Goal: Task Accomplishment & Management: Manage account settings

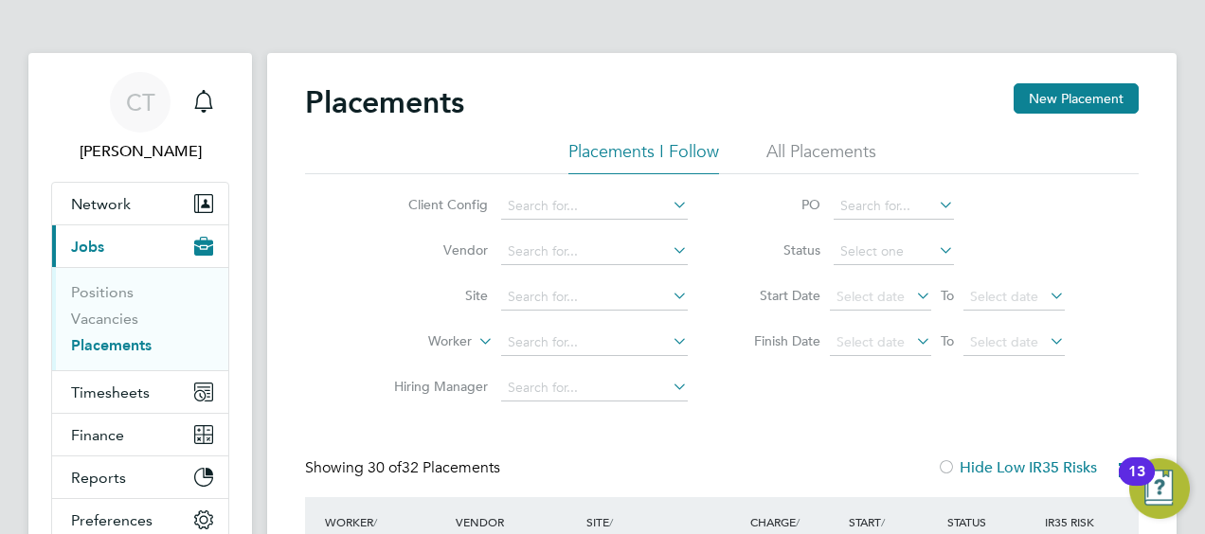
click at [95, 334] on li "Vacancies" at bounding box center [142, 323] width 142 height 27
click at [120, 339] on link "Placements" at bounding box center [111, 345] width 81 height 18
click at [189, 102] on div "Main navigation" at bounding box center [204, 102] width 38 height 38
click at [203, 110] on icon "Main navigation" at bounding box center [203, 111] width 5 height 3
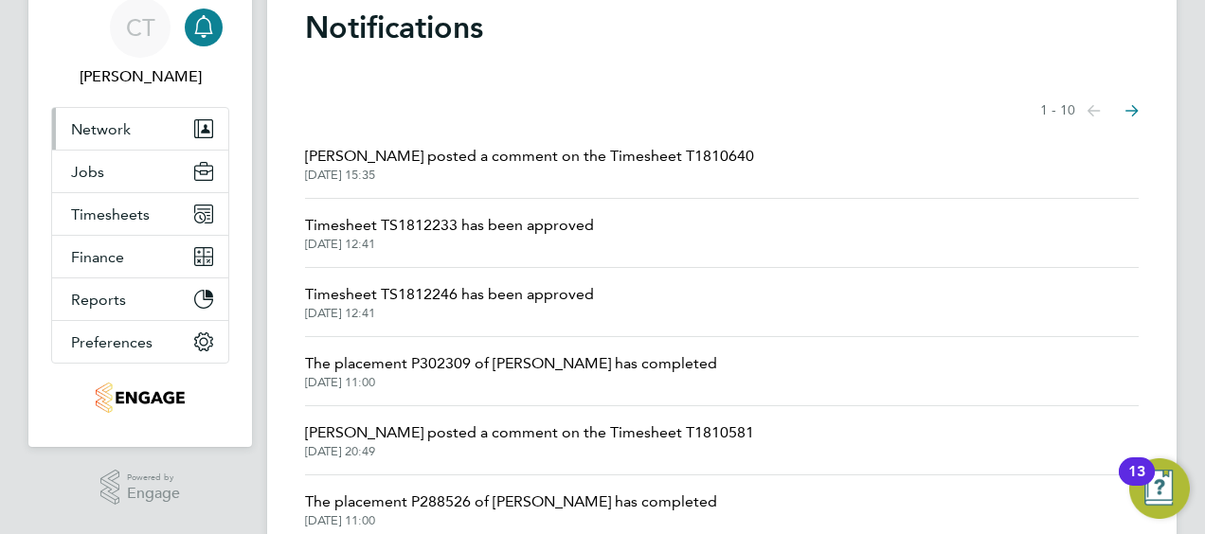
click at [137, 128] on button "Network" at bounding box center [140, 129] width 176 height 42
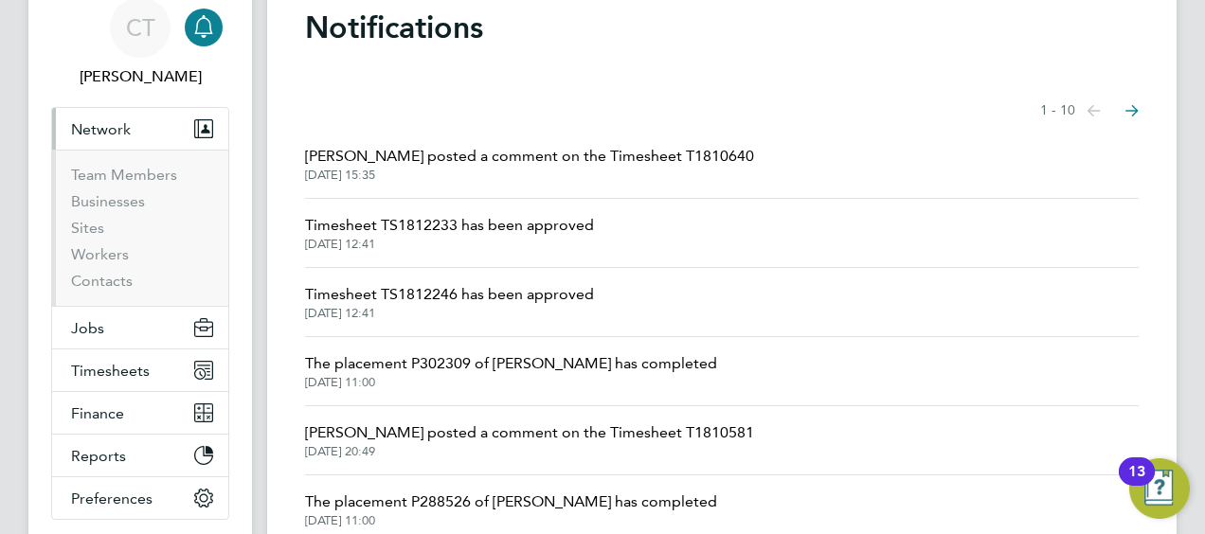
click at [125, 126] on span "Network" at bounding box center [101, 129] width 60 height 18
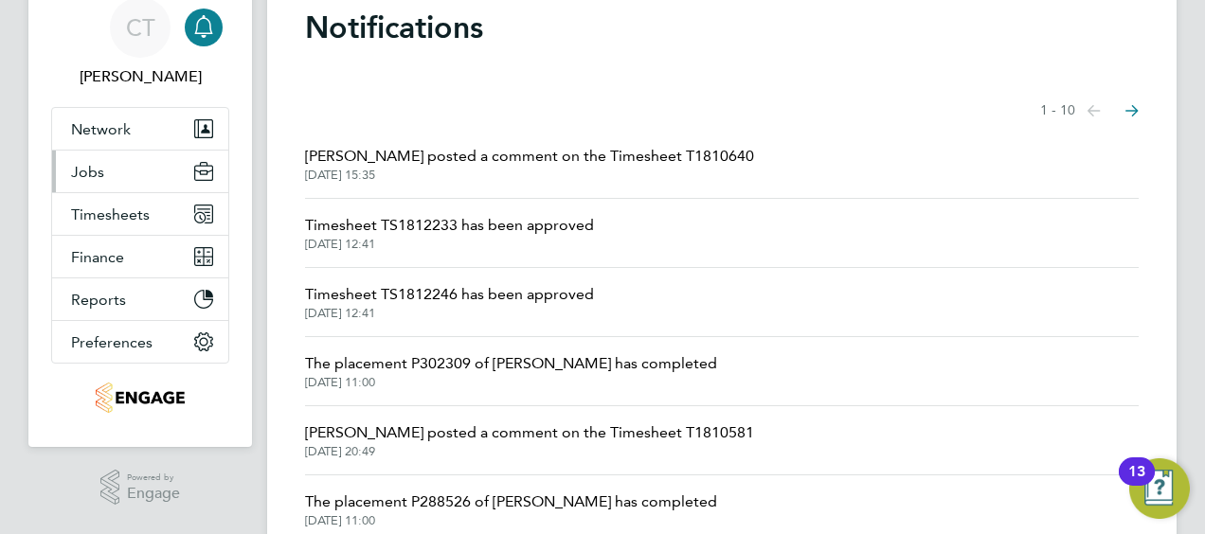
click at [95, 180] on button "Jobs" at bounding box center [140, 172] width 176 height 42
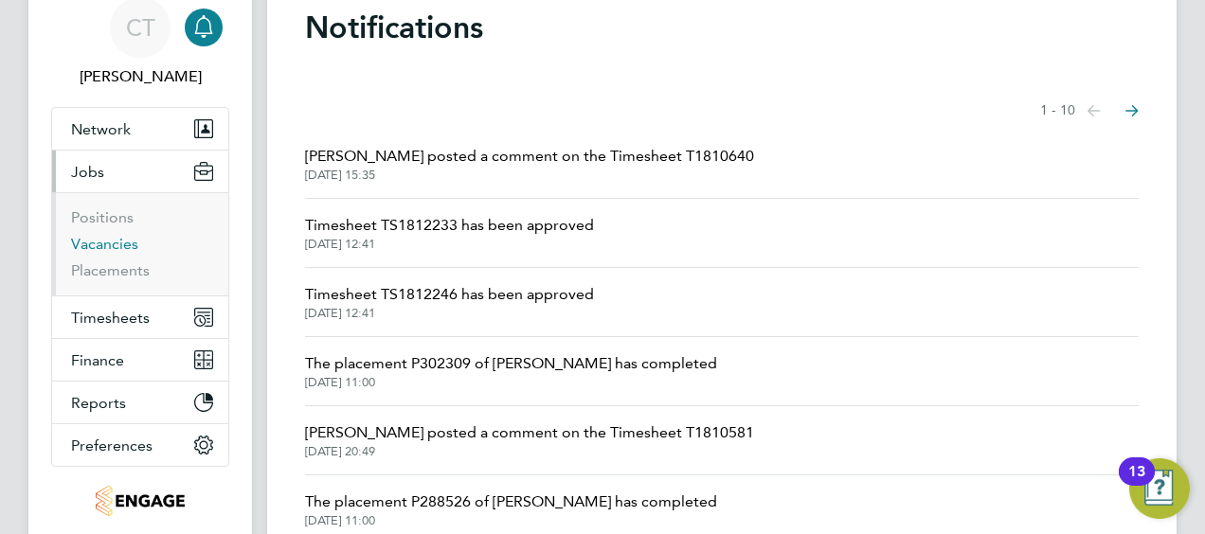
click at [97, 240] on link "Vacancies" at bounding box center [104, 244] width 67 height 18
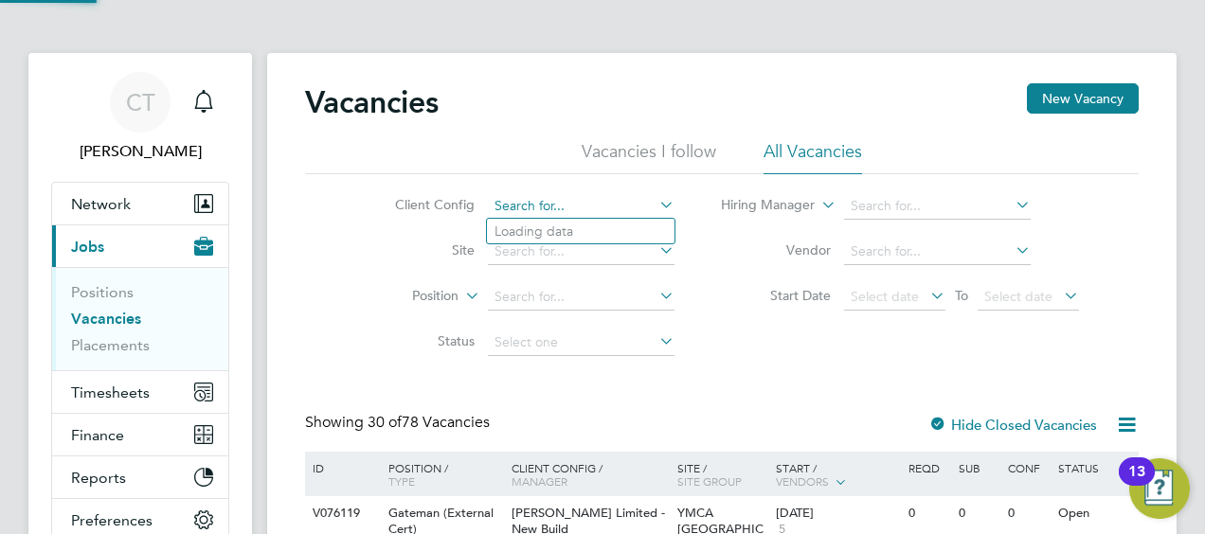
click at [491, 201] on input at bounding box center [581, 206] width 187 height 27
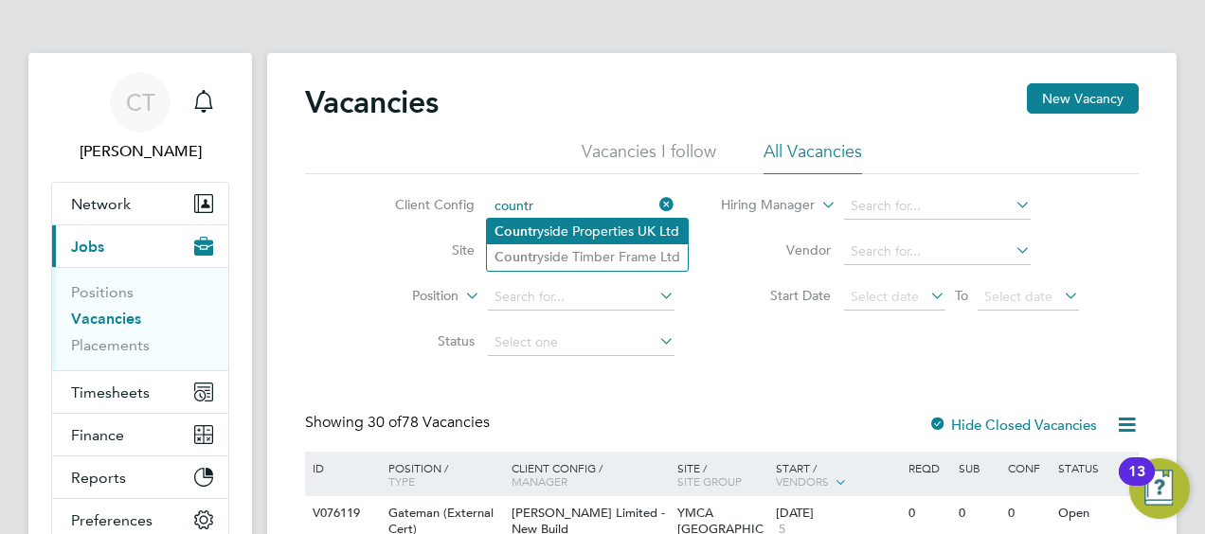
click at [550, 229] on li "Countr yside Properties UK Ltd" at bounding box center [587, 232] width 201 height 26
type input "Countryside Properties UK Ltd"
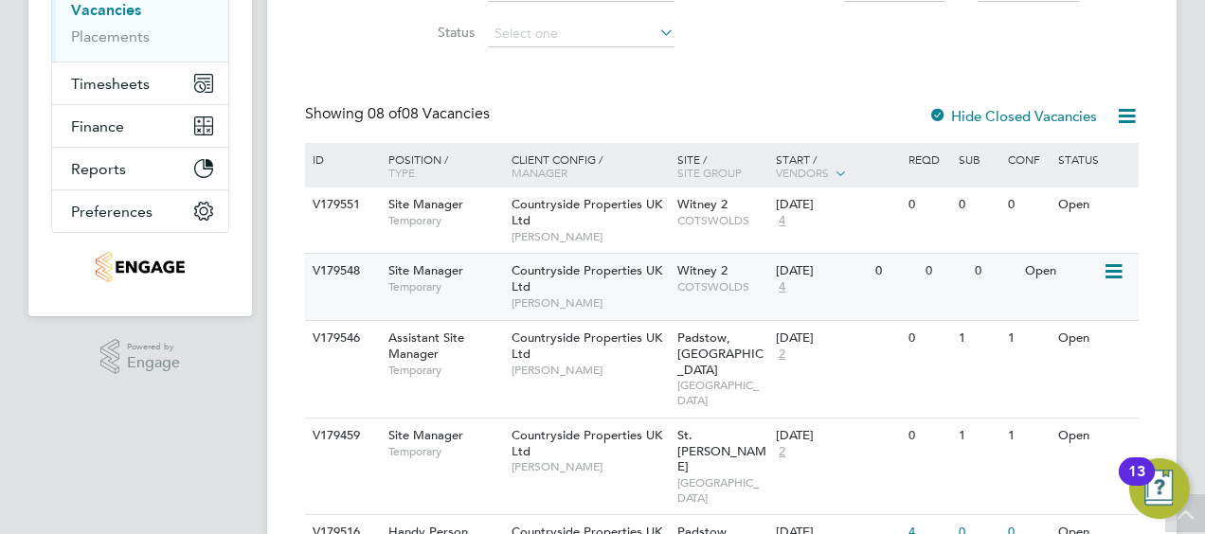
click at [879, 292] on div "V179548 Site Manager Temporary Countryside Properties UK Ltd [PERSON_NAME] 2 CO…" at bounding box center [722, 286] width 834 height 66
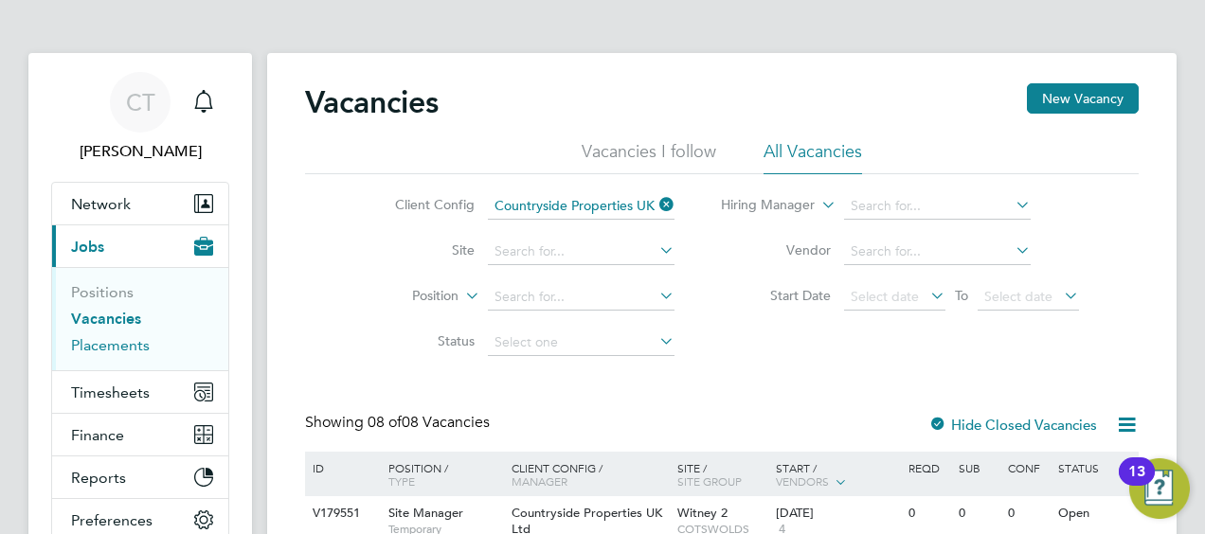
click at [105, 344] on link "Placements" at bounding box center [110, 345] width 79 height 18
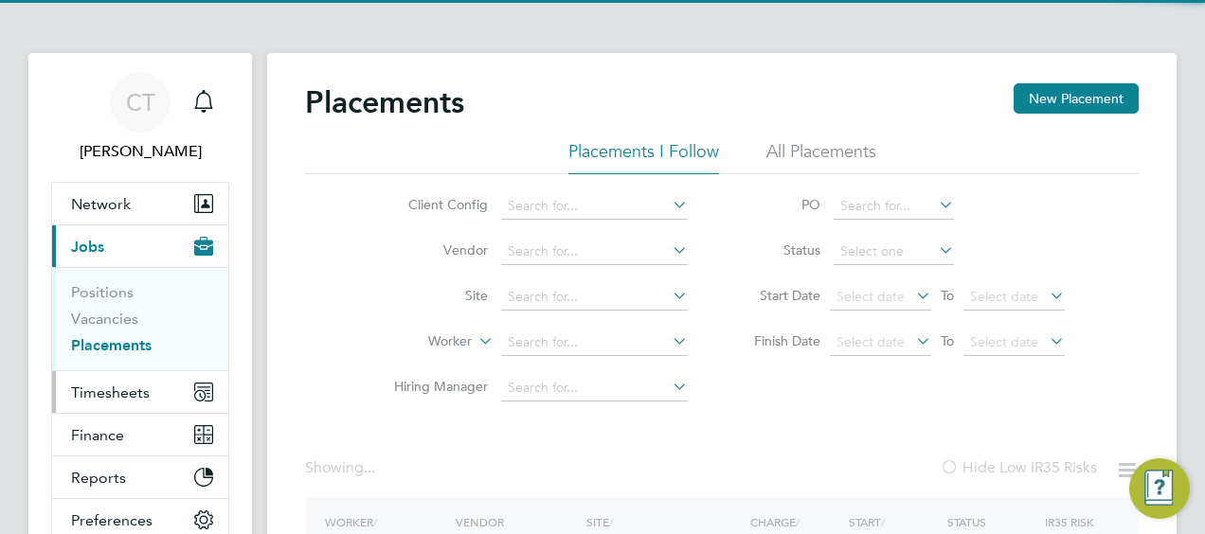
click at [119, 402] on button "Timesheets" at bounding box center [140, 392] width 176 height 42
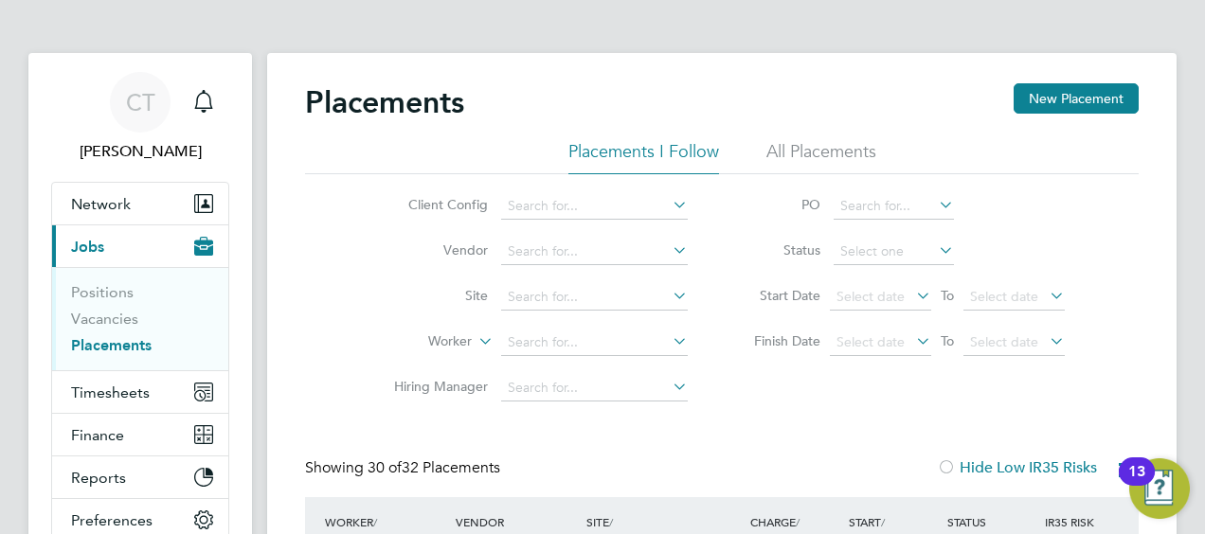
scroll to position [72, 164]
click at [128, 344] on link "Placements" at bounding box center [111, 345] width 81 height 18
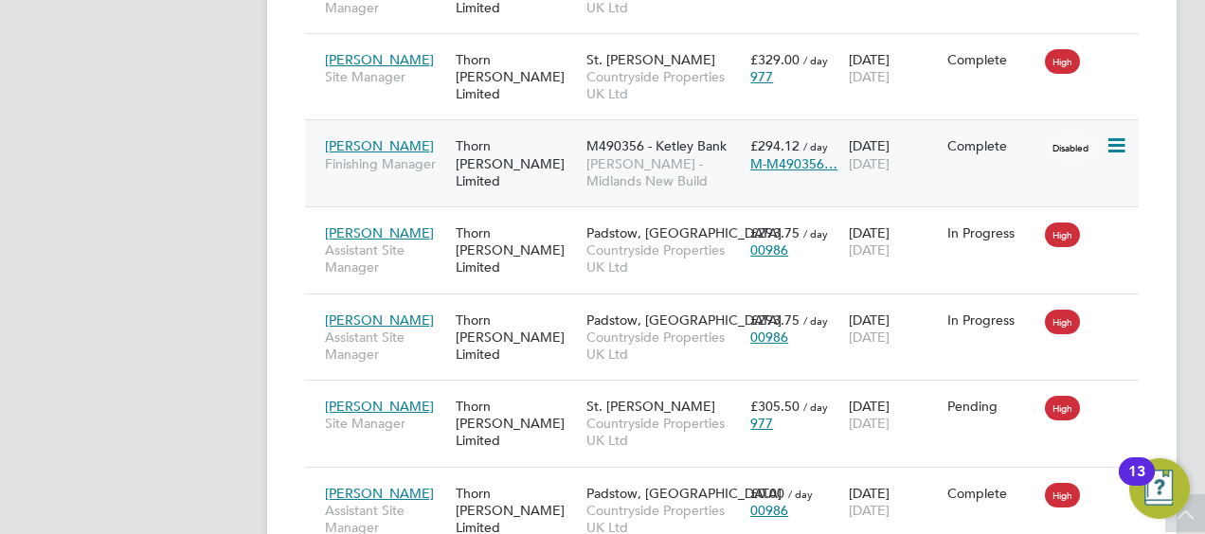
click at [544, 128] on div "Thorn [PERSON_NAME] Limited" at bounding box center [516, 163] width 131 height 71
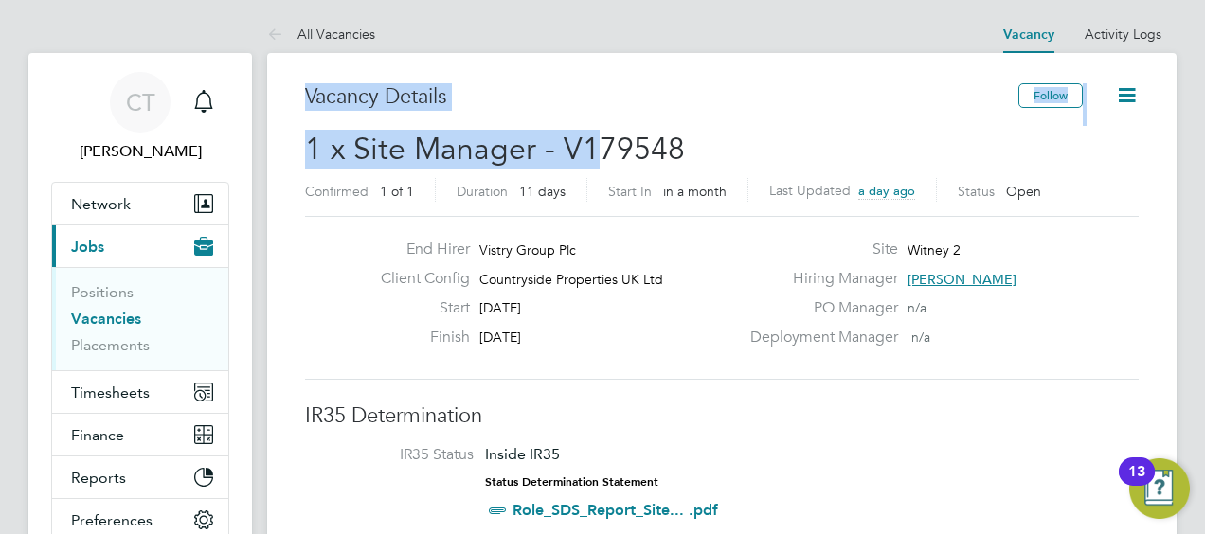
drag, startPoint x: 309, startPoint y: 97, endPoint x: 610, endPoint y: 142, distance: 304.7
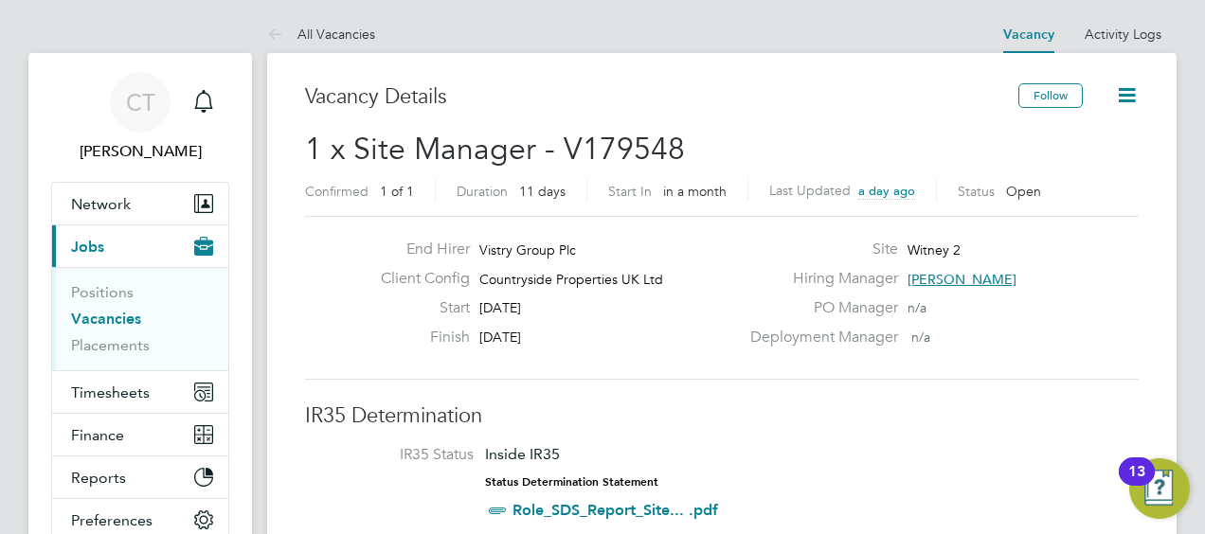
drag, startPoint x: 610, startPoint y: 142, endPoint x: 626, endPoint y: 147, distance: 16.8
click at [626, 147] on span "1 x Site Manager - V179548" at bounding box center [495, 149] width 380 height 37
click at [345, 127] on div "Vacancy Details" at bounding box center [661, 106] width 713 height 46
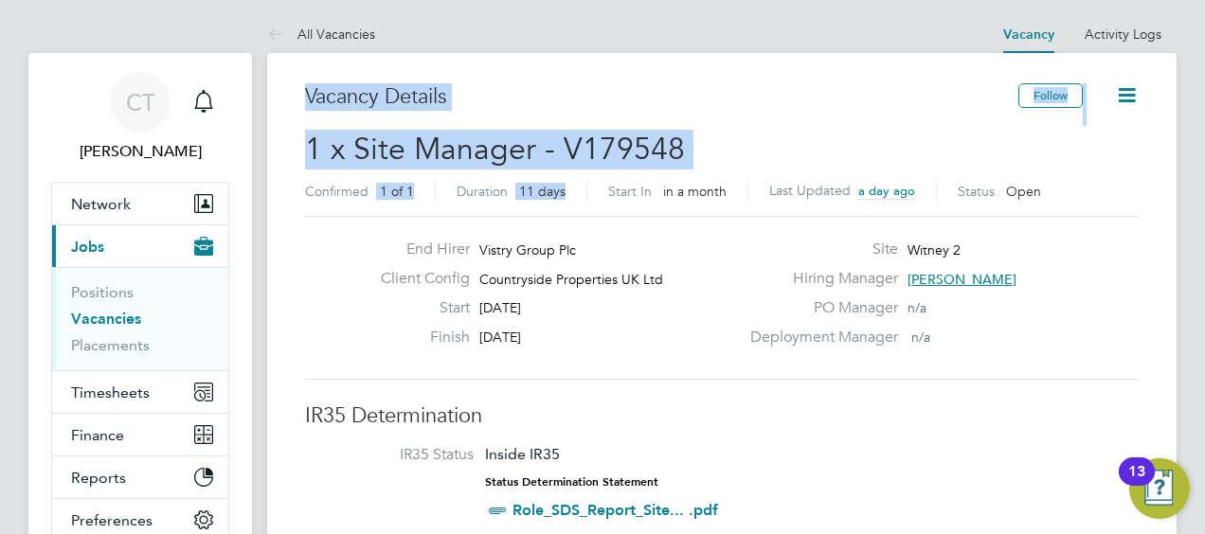
drag, startPoint x: 305, startPoint y: 93, endPoint x: 609, endPoint y: 180, distance: 316.4
drag, startPoint x: 609, startPoint y: 180, endPoint x: 536, endPoint y: 163, distance: 74.9
click at [536, 163] on span "1 x Site Manager - V179548" at bounding box center [495, 149] width 380 height 37
click at [552, 157] on span "1 x Site Manager - V179548" at bounding box center [495, 149] width 380 height 37
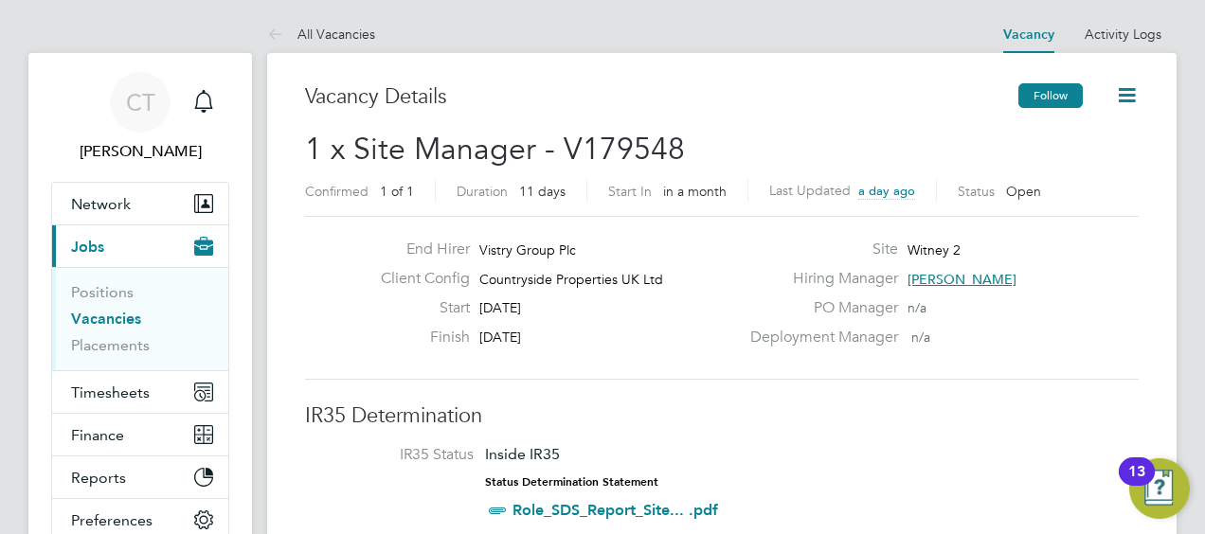
click at [1050, 93] on button "Follow" at bounding box center [1051, 95] width 64 height 25
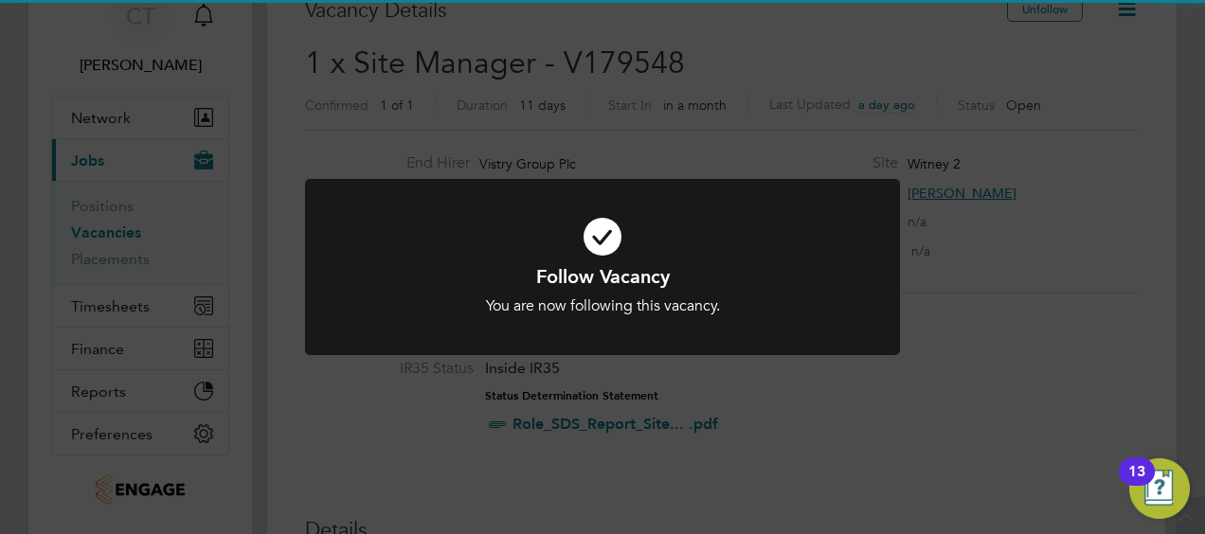
scroll to position [87, 0]
click at [612, 316] on div "You are now following this vacancy." at bounding box center [602, 307] width 493 height 20
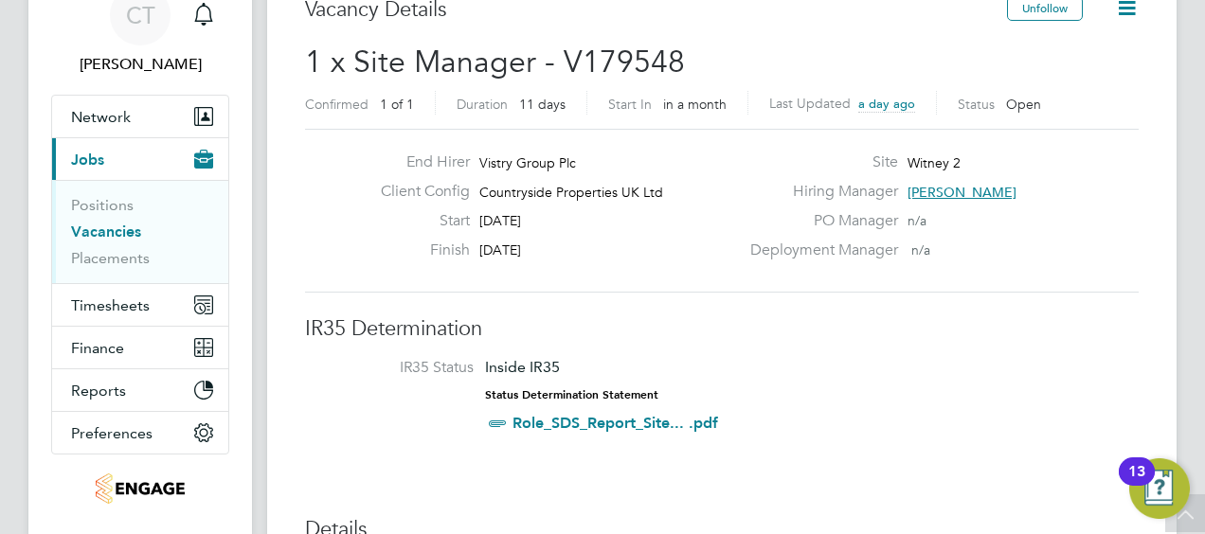
drag, startPoint x: 481, startPoint y: 161, endPoint x: 557, endPoint y: 225, distance: 99.5
click at [557, 225] on div "End Hirer Vistry Group Plc Client Config Countryside Properties UK Ltd Start 03…" at bounding box center [552, 211] width 373 height 117
drag, startPoint x: 557, startPoint y: 225, endPoint x: 511, endPoint y: 209, distance: 49.1
click at [511, 209] on div "Client Config Countryside Properties UK Ltd" at bounding box center [552, 196] width 373 height 29
click at [478, 158] on div "End Hirer Vistry Group Plc" at bounding box center [552, 167] width 373 height 29
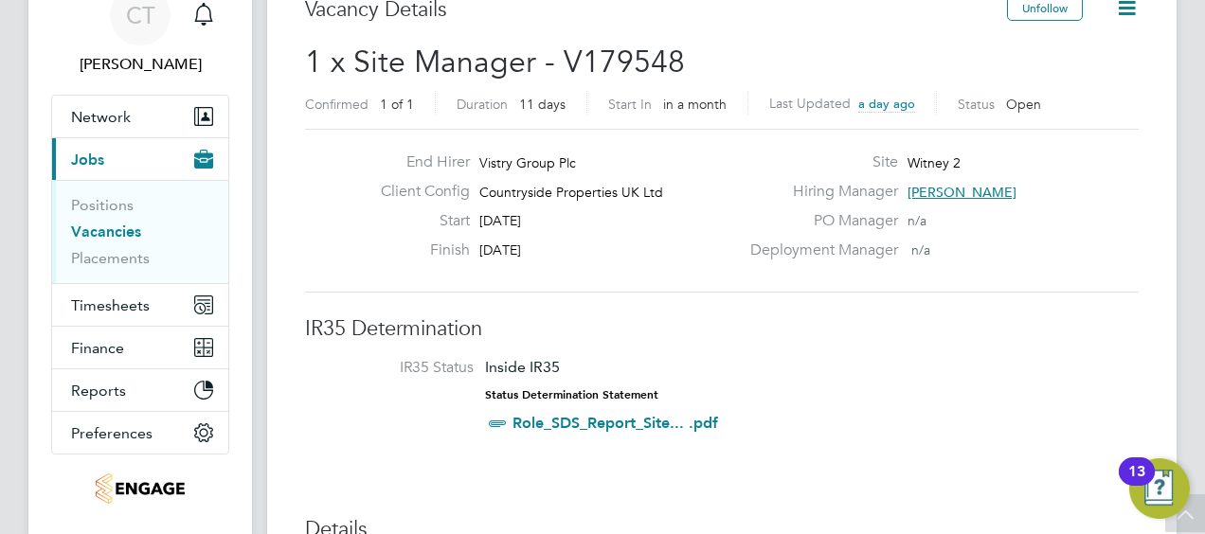
drag, startPoint x: 481, startPoint y: 158, endPoint x: 582, endPoint y: 246, distance: 133.6
click at [582, 246] on div "End Hirer Vistry Group Plc Client Config Countryside Properties UK Ltd Start 03…" at bounding box center [552, 211] width 373 height 117
click at [582, 246] on div "Finish 13 Oct 2025" at bounding box center [552, 255] width 373 height 29
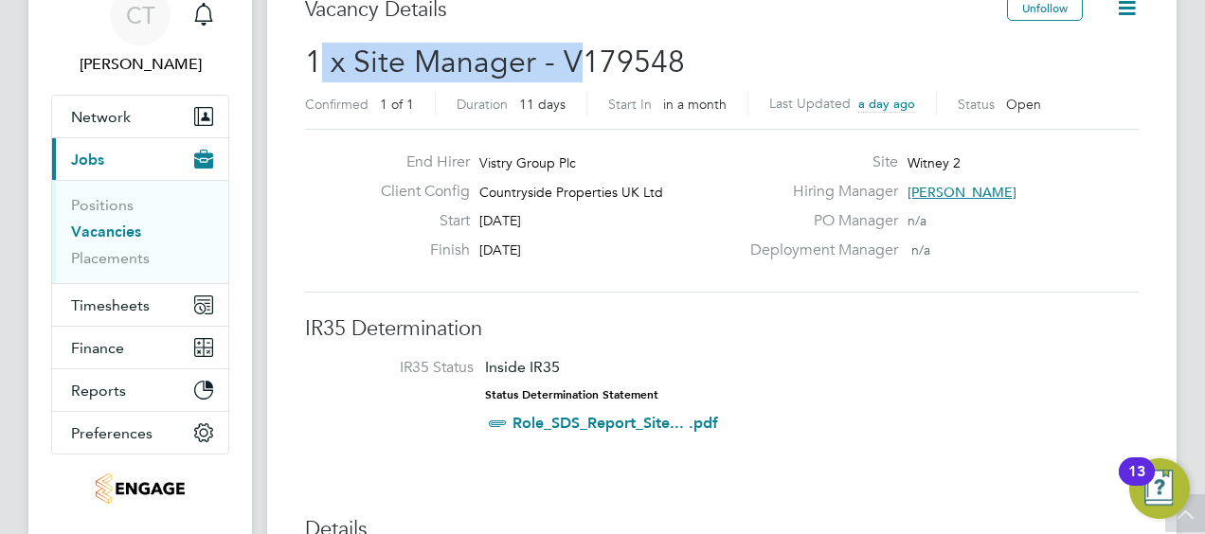
drag, startPoint x: 506, startPoint y: 58, endPoint x: 578, endPoint y: 59, distance: 72.0
click at [578, 59] on span "1 x Site Manager - V179548" at bounding box center [495, 62] width 380 height 37
drag, startPoint x: 578, startPoint y: 59, endPoint x: 572, endPoint y: 139, distance: 80.7
click at [572, 139] on div "End Hirer Vistry Group Plc Client Config Countryside Properties UK Ltd Start 03…" at bounding box center [722, 211] width 834 height 164
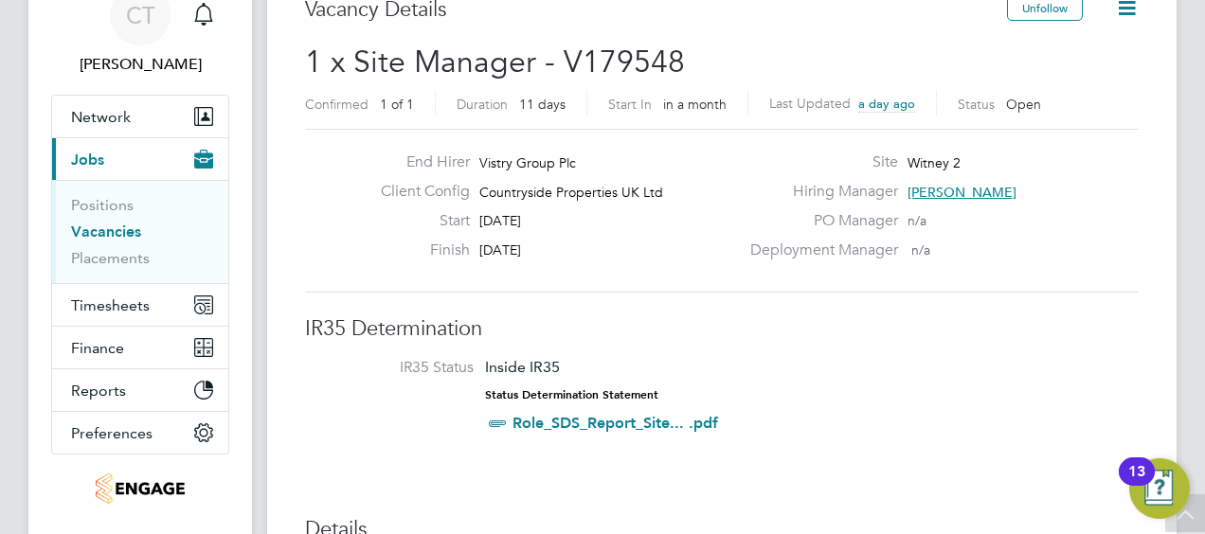
click at [466, 162] on label "End Hirer" at bounding box center [418, 163] width 104 height 20
drag, startPoint x: 468, startPoint y: 162, endPoint x: 532, endPoint y: 203, distance: 75.4
click at [532, 203] on div "End Hirer Vistry Group Plc Client Config Countryside Properties UK Ltd Start 03…" at bounding box center [552, 211] width 373 height 117
click at [491, 207] on div "Client Config Countryside Properties UK Ltd" at bounding box center [552, 196] width 373 height 29
click at [476, 172] on div "End Hirer Vistry Group Plc" at bounding box center [552, 167] width 373 height 29
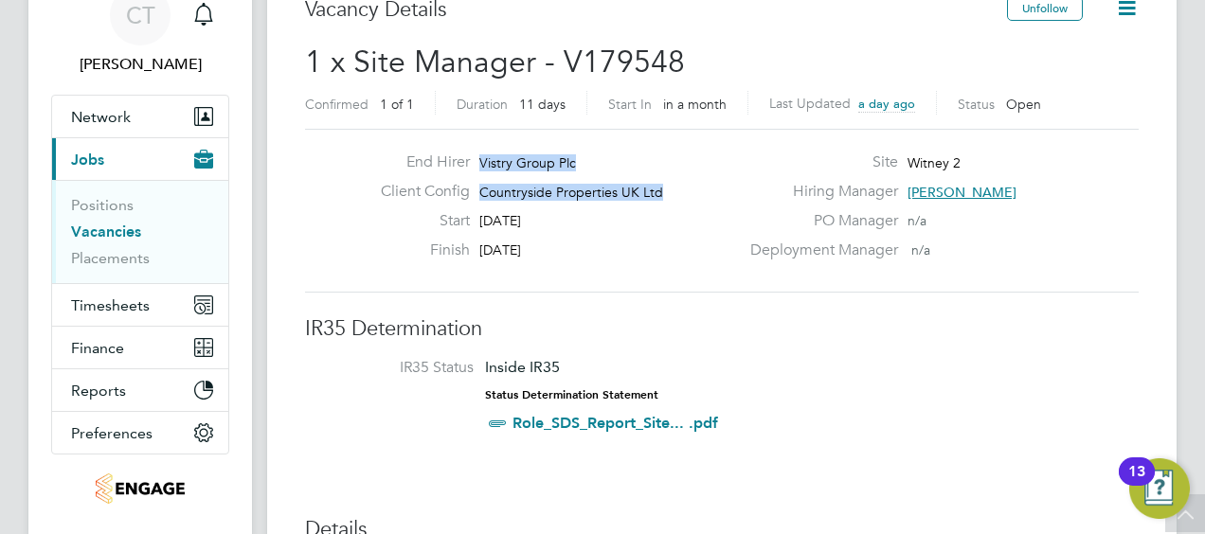
drag, startPoint x: 478, startPoint y: 166, endPoint x: 539, endPoint y: 210, distance: 75.2
click at [539, 210] on div "End Hirer Vistry Group Plc Client Config Countryside Properties UK Ltd Start 03…" at bounding box center [552, 211] width 373 height 117
click at [539, 211] on div "Start 03 Oct 2025" at bounding box center [552, 225] width 373 height 29
click at [574, 218] on div "Start 03 Oct 2025" at bounding box center [552, 225] width 373 height 29
click at [483, 161] on span "Vistry Group Plc" at bounding box center [527, 162] width 97 height 17
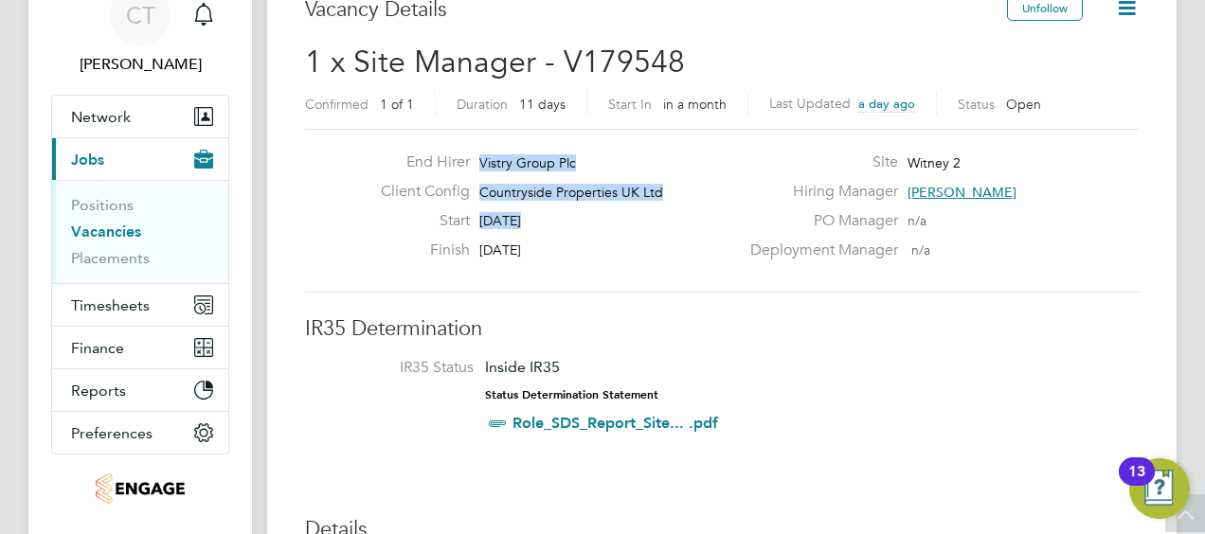
drag, startPoint x: 483, startPoint y: 161, endPoint x: 582, endPoint y: 246, distance: 130.3
click at [582, 246] on div "End Hirer Vistry Group Plc Client Config Countryside Properties UK Ltd Start 03…" at bounding box center [552, 211] width 373 height 117
drag, startPoint x: 582, startPoint y: 246, endPoint x: 547, endPoint y: 234, distance: 37.2
click at [547, 234] on div "Start 03 Oct 2025" at bounding box center [552, 225] width 373 height 29
click at [509, 171] on span "Vistry Group Plc" at bounding box center [527, 162] width 97 height 17
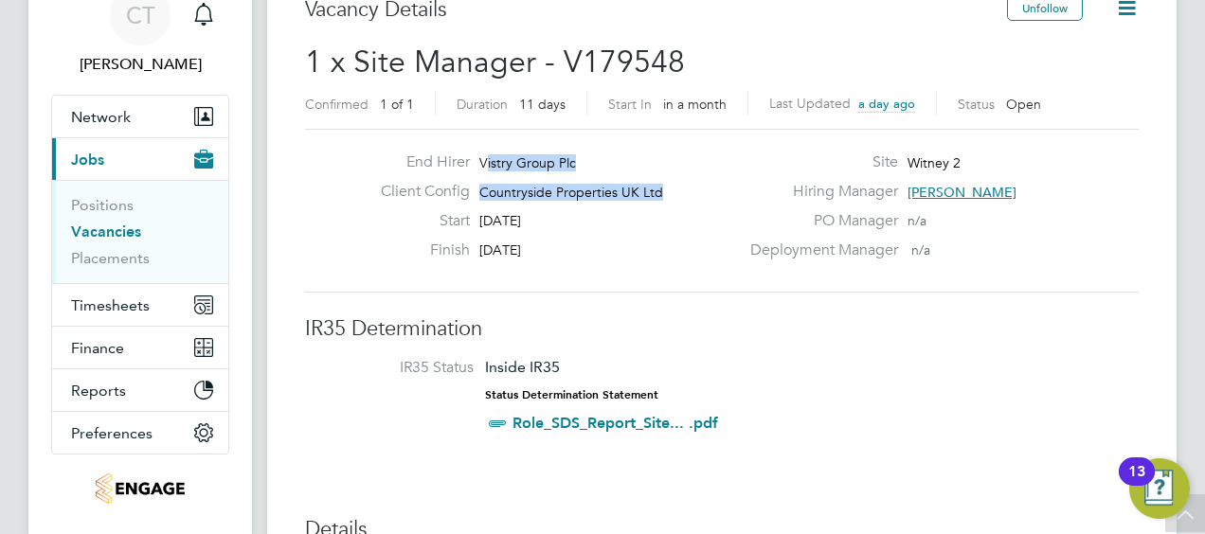
drag, startPoint x: 483, startPoint y: 157, endPoint x: 570, endPoint y: 212, distance: 103.0
click at [570, 212] on div "End Hirer Vistry Group Plc Client Config Countryside Properties UK Ltd Start 03…" at bounding box center [552, 211] width 373 height 117
click at [570, 212] on div "Start 03 Oct 2025" at bounding box center [552, 225] width 373 height 29
click at [488, 159] on span "Vistry Group Plc" at bounding box center [527, 162] width 97 height 17
drag, startPoint x: 482, startPoint y: 156, endPoint x: 605, endPoint y: 248, distance: 153.7
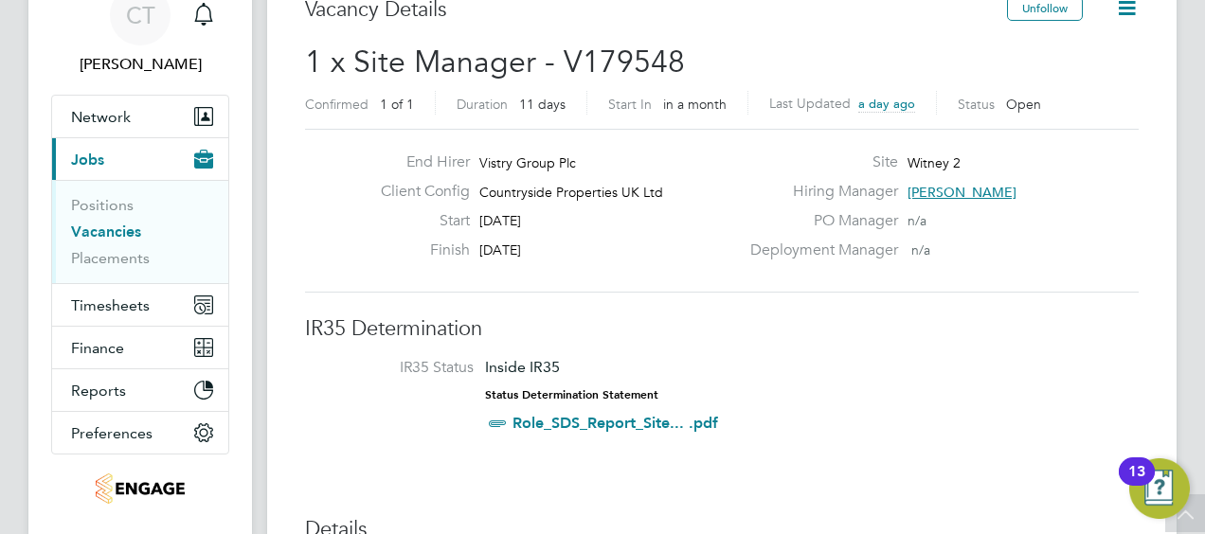
click at [605, 248] on div "End Hirer Vistry Group Plc Client Config Countryside Properties UK Ltd Start 03…" at bounding box center [552, 211] width 373 height 117
drag, startPoint x: 605, startPoint y: 248, endPoint x: 559, endPoint y: 224, distance: 52.6
click at [559, 224] on div "Start 03 Oct 2025" at bounding box center [552, 225] width 373 height 29
click at [478, 163] on div "End Hirer Vistry Group Plc" at bounding box center [552, 167] width 373 height 29
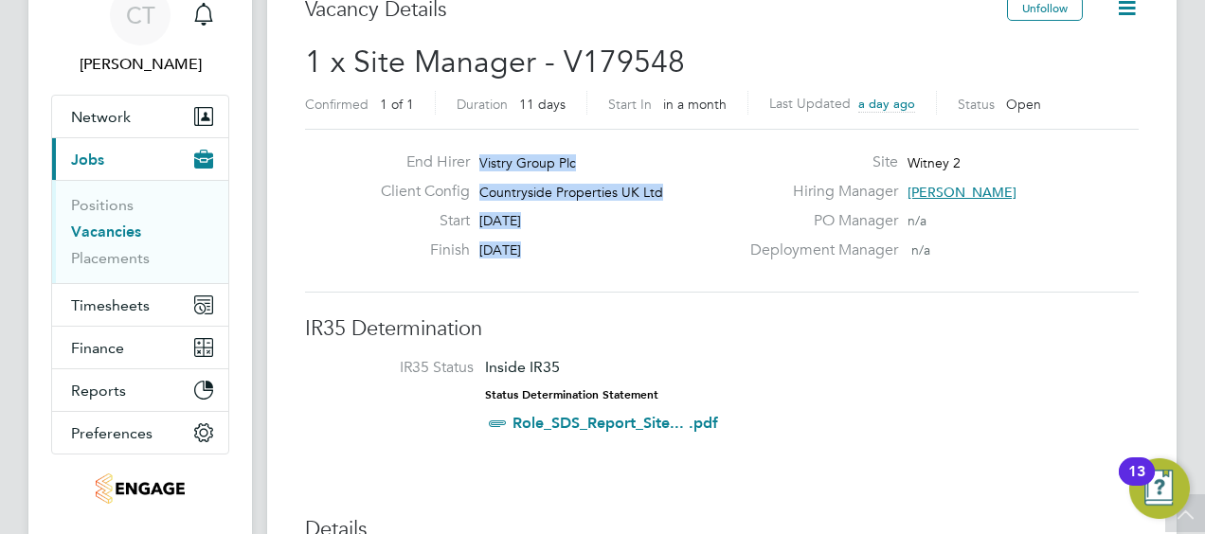
drag, startPoint x: 477, startPoint y: 163, endPoint x: 600, endPoint y: 260, distance: 156.6
click at [600, 260] on div "End Hirer Vistry Group Plc Client Config Countryside Properties UK Ltd Start 03…" at bounding box center [552, 211] width 373 height 117
drag, startPoint x: 600, startPoint y: 260, endPoint x: 521, endPoint y: 227, distance: 85.0
click at [521, 227] on span "[DATE]" at bounding box center [500, 220] width 42 height 17
click at [493, 168] on span "Vistry Group Plc" at bounding box center [527, 162] width 97 height 17
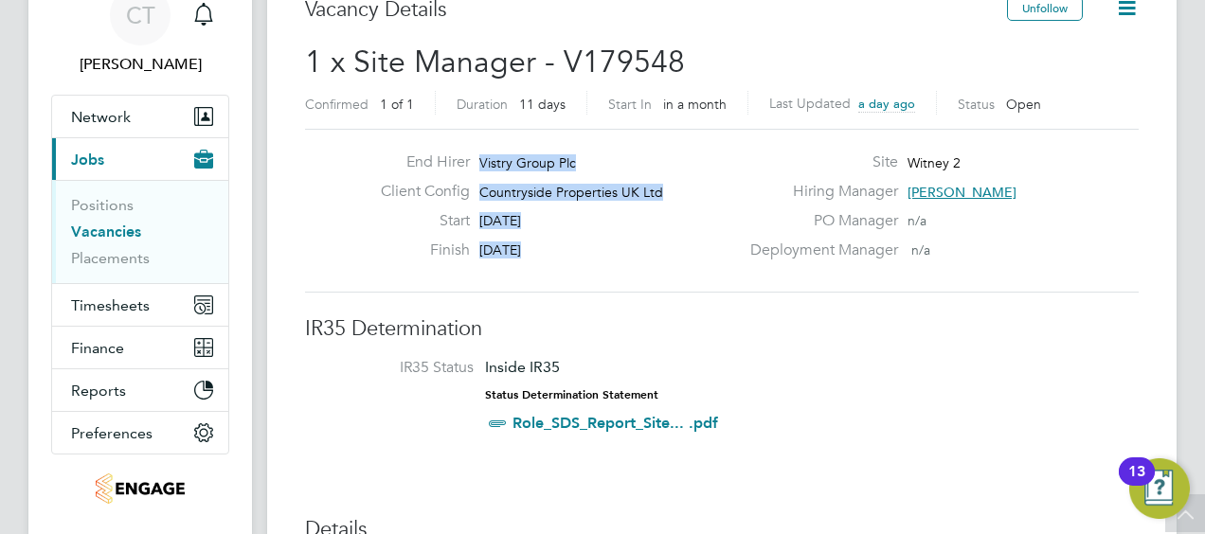
drag, startPoint x: 479, startPoint y: 161, endPoint x: 599, endPoint y: 244, distance: 145.6
click at [599, 244] on div "End Hirer Vistry Group Plc Client Config Countryside Properties UK Ltd Start 03…" at bounding box center [552, 211] width 373 height 117
drag, startPoint x: 599, startPoint y: 244, endPoint x: 525, endPoint y: 210, distance: 81.4
click at [525, 211] on div "Start 03 Oct 2025" at bounding box center [552, 225] width 373 height 29
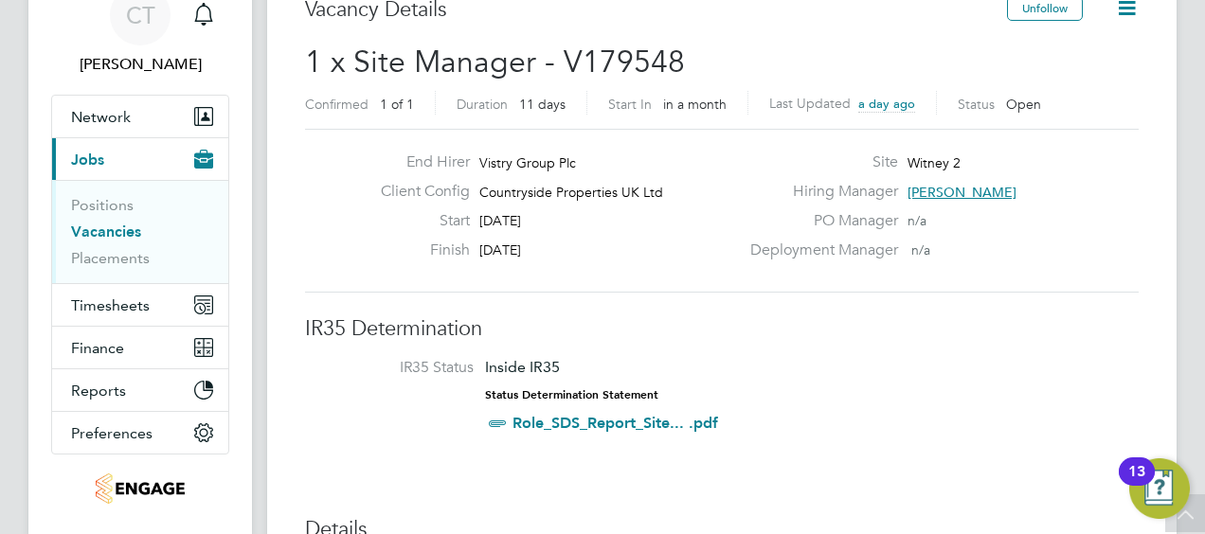
click at [490, 170] on span "Vistry Group Plc" at bounding box center [527, 162] width 97 height 17
drag, startPoint x: 473, startPoint y: 153, endPoint x: 594, endPoint y: 237, distance: 147.2
click at [594, 237] on div "End Hirer Vistry Group Plc Client Config Countryside Properties UK Ltd Start 03…" at bounding box center [552, 211] width 373 height 117
drag, startPoint x: 594, startPoint y: 237, endPoint x: 546, endPoint y: 225, distance: 49.9
click at [521, 225] on span "[DATE]" at bounding box center [500, 220] width 42 height 17
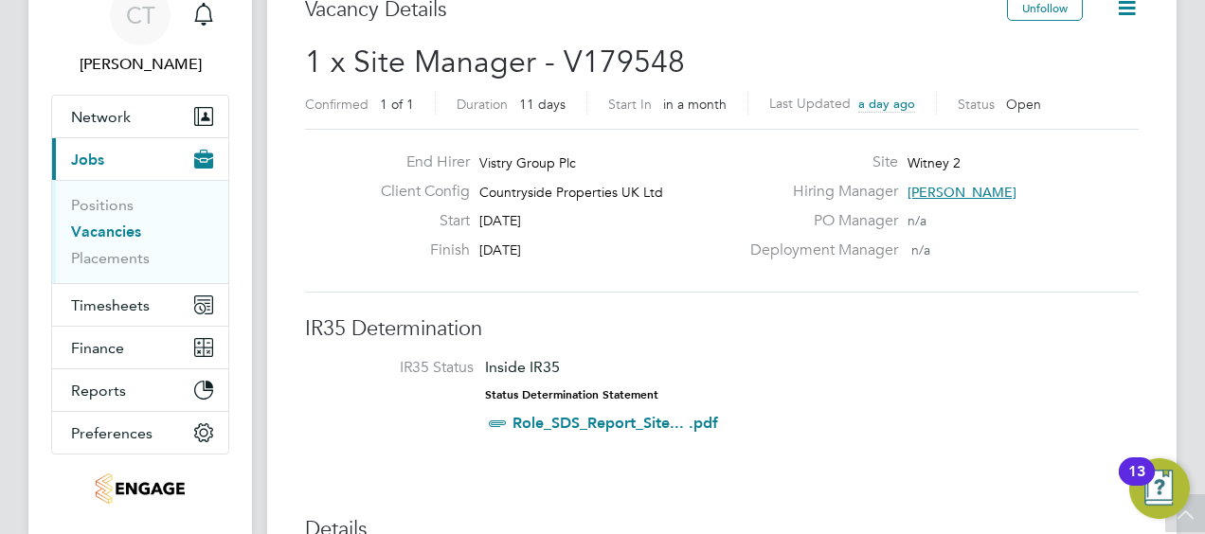
click at [506, 162] on span "Vistry Group Plc" at bounding box center [527, 162] width 97 height 17
drag, startPoint x: 487, startPoint y: 157, endPoint x: 613, endPoint y: 246, distance: 154.3
click at [613, 246] on div "End Hirer Vistry Group Plc Client Config Countryside Properties UK Ltd Start 03…" at bounding box center [552, 211] width 373 height 117
drag, startPoint x: 613, startPoint y: 246, endPoint x: 534, endPoint y: 210, distance: 86.5
click at [534, 211] on div "Start 03 Oct 2025" at bounding box center [552, 225] width 373 height 29
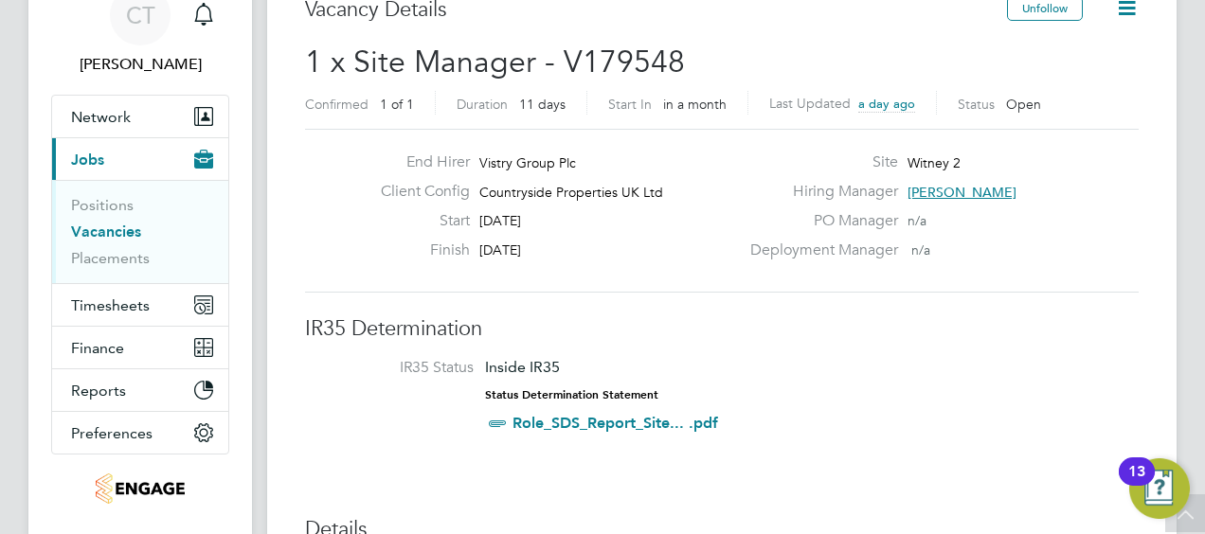
click at [495, 220] on span "[DATE]" at bounding box center [500, 220] width 42 height 17
drag, startPoint x: 571, startPoint y: 222, endPoint x: 599, endPoint y: 222, distance: 27.5
click at [599, 222] on div "Start 03 Oct 2025" at bounding box center [552, 225] width 373 height 29
drag, startPoint x: 599, startPoint y: 222, endPoint x: 571, endPoint y: 226, distance: 27.9
click at [571, 226] on div "Start 03 Oct 2025" at bounding box center [552, 225] width 373 height 29
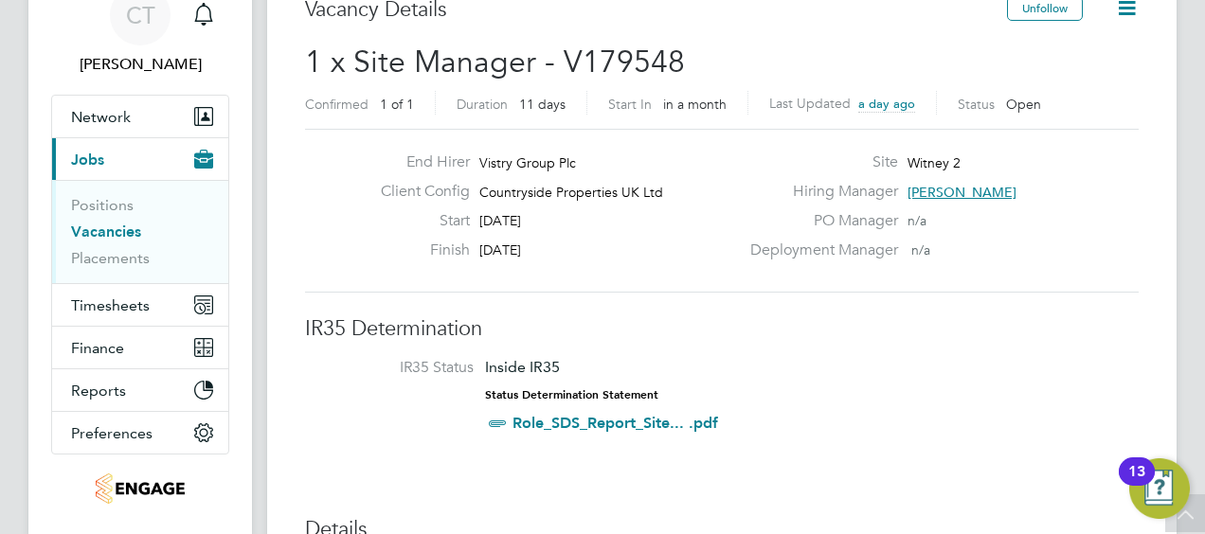
click at [554, 262] on div "Finish 13 Oct 2025" at bounding box center [552, 255] width 373 height 29
drag, startPoint x: 472, startPoint y: 222, endPoint x: 549, endPoint y: 260, distance: 85.6
click at [549, 260] on div "End Hirer Vistry Group Plc Client Config Countryside Properties UK Ltd Start 03…" at bounding box center [552, 211] width 373 height 117
click at [549, 260] on div "Finish 13 Oct 2025" at bounding box center [552, 255] width 373 height 29
click at [597, 265] on div "Finish 13 Oct 2025" at bounding box center [552, 255] width 373 height 29
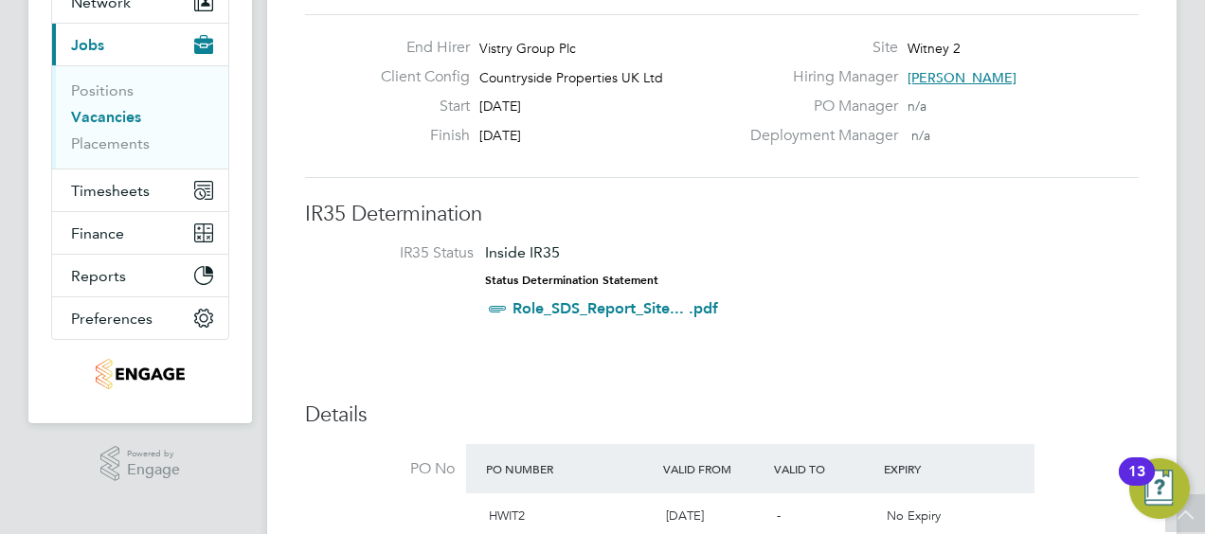
scroll to position [0, 0]
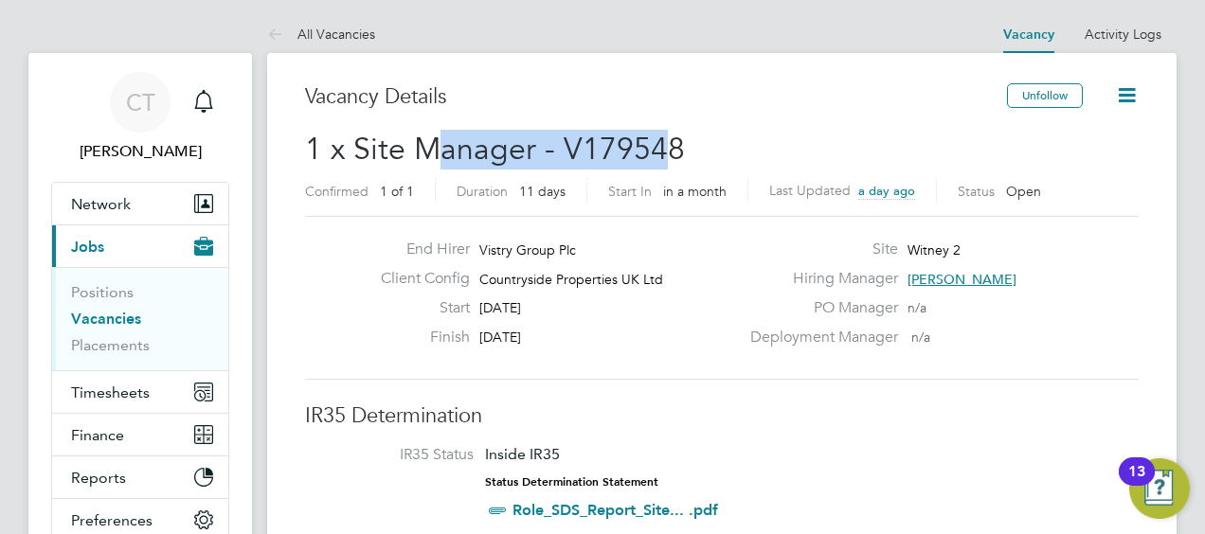
drag, startPoint x: 486, startPoint y: 145, endPoint x: 669, endPoint y: 150, distance: 182.9
click at [669, 150] on span "1 x Site Manager - V179548" at bounding box center [495, 149] width 380 height 37
drag, startPoint x: 669, startPoint y: 150, endPoint x: 633, endPoint y: 167, distance: 39.8
click at [633, 167] on h2 "1 x Site Manager - V179548 Confirmed 1 of 1 Duration 11 days Start In in a mont…" at bounding box center [722, 170] width 834 height 80
click at [523, 140] on span "1 x Site Manager - V179548" at bounding box center [495, 149] width 380 height 37
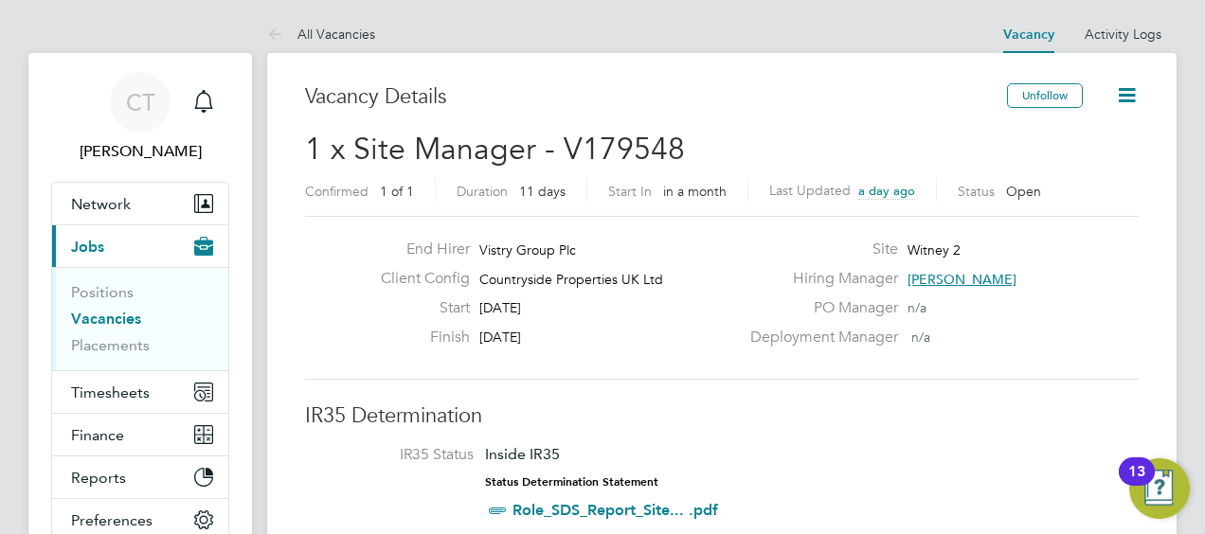
click at [370, 150] on span "1 x Site Manager - V179548" at bounding box center [495, 149] width 380 height 37
click at [1125, 95] on icon at bounding box center [1127, 95] width 24 height 24
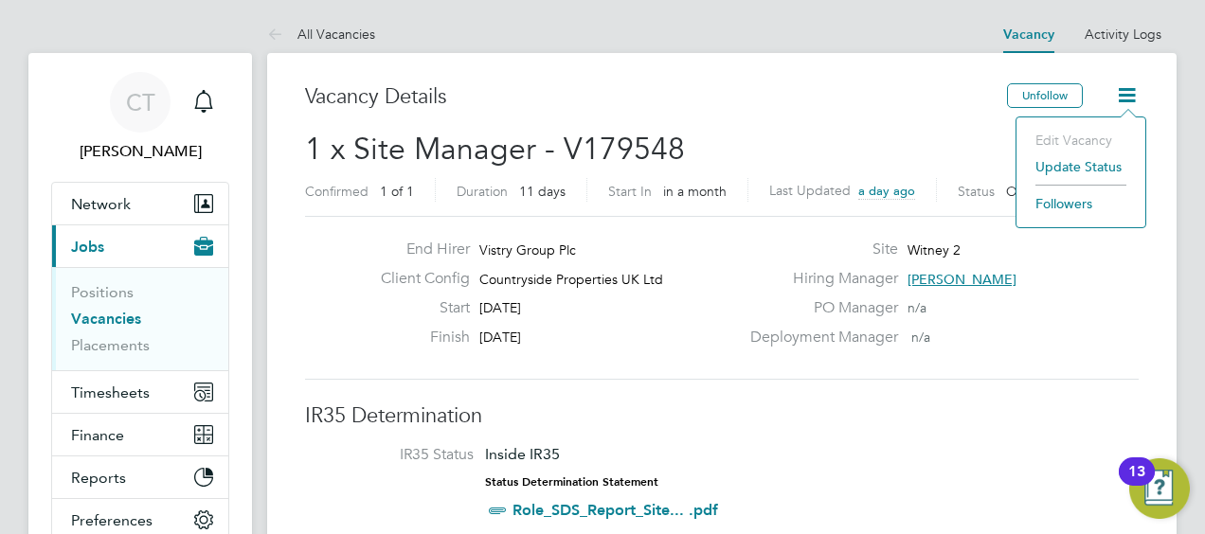
click at [958, 147] on h2 "1 x Site Manager - V179548 Confirmed 1 of 1 Duration 11 days Start In in a mont…" at bounding box center [722, 170] width 834 height 80
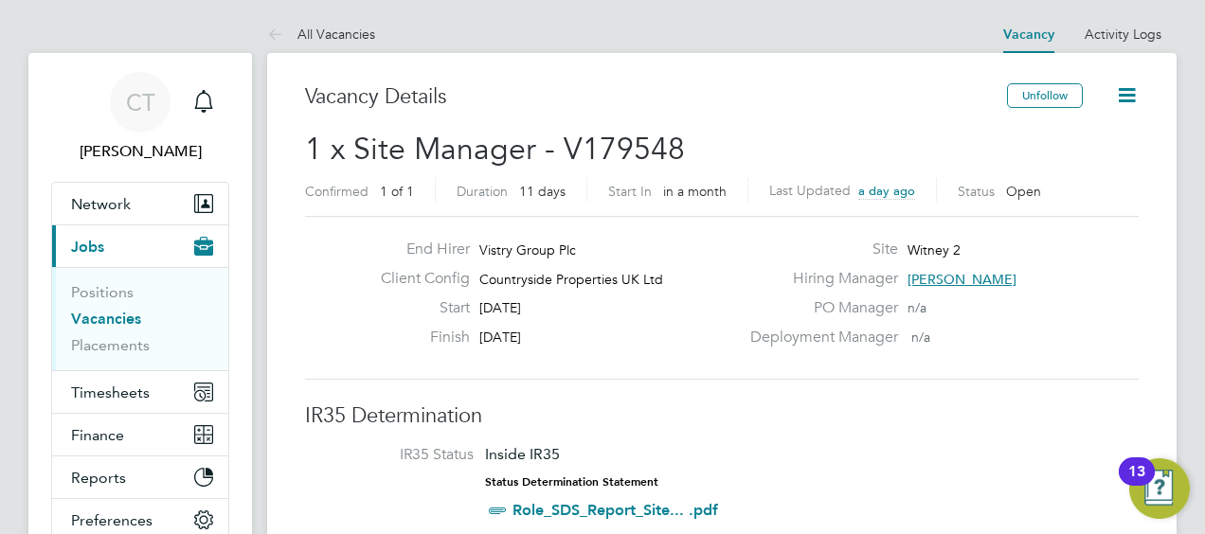
click at [1118, 98] on icon at bounding box center [1127, 95] width 24 height 24
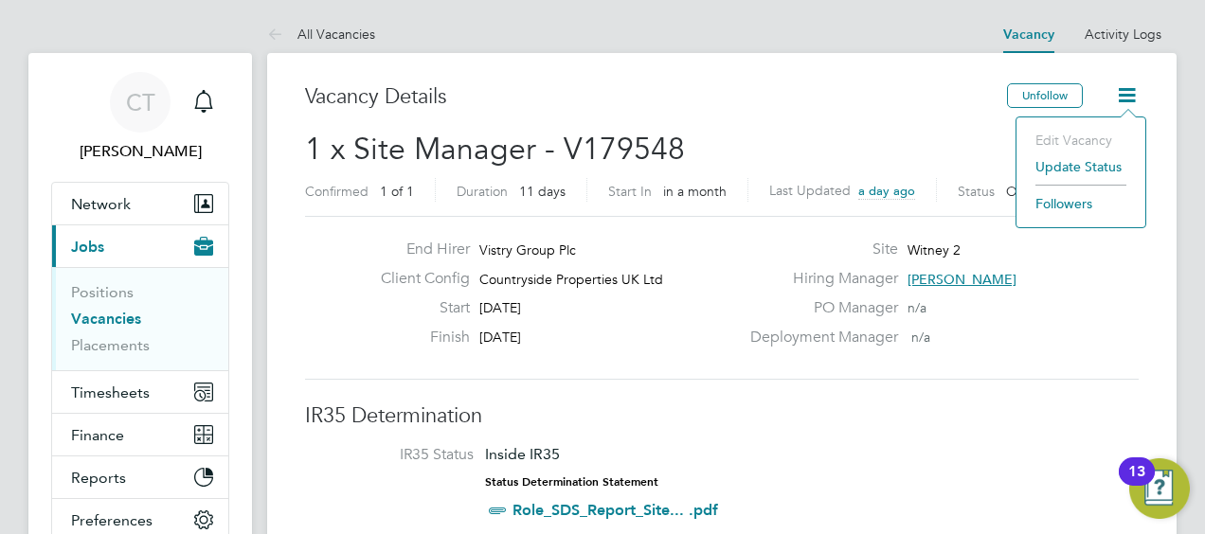
click at [1050, 173] on li "Update Status" at bounding box center [1081, 166] width 110 height 27
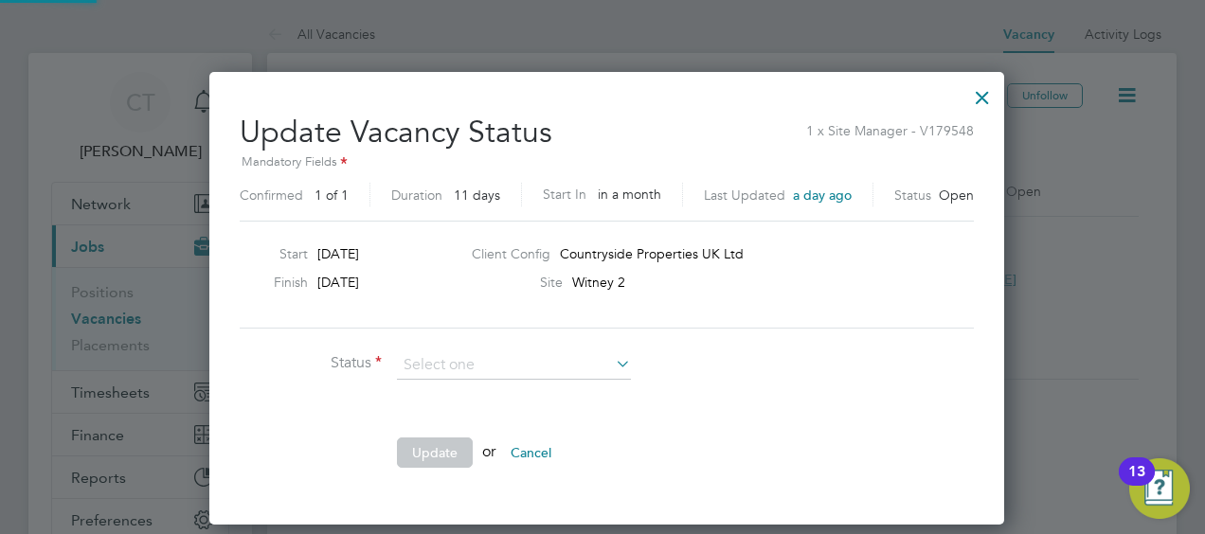
scroll to position [450, 786]
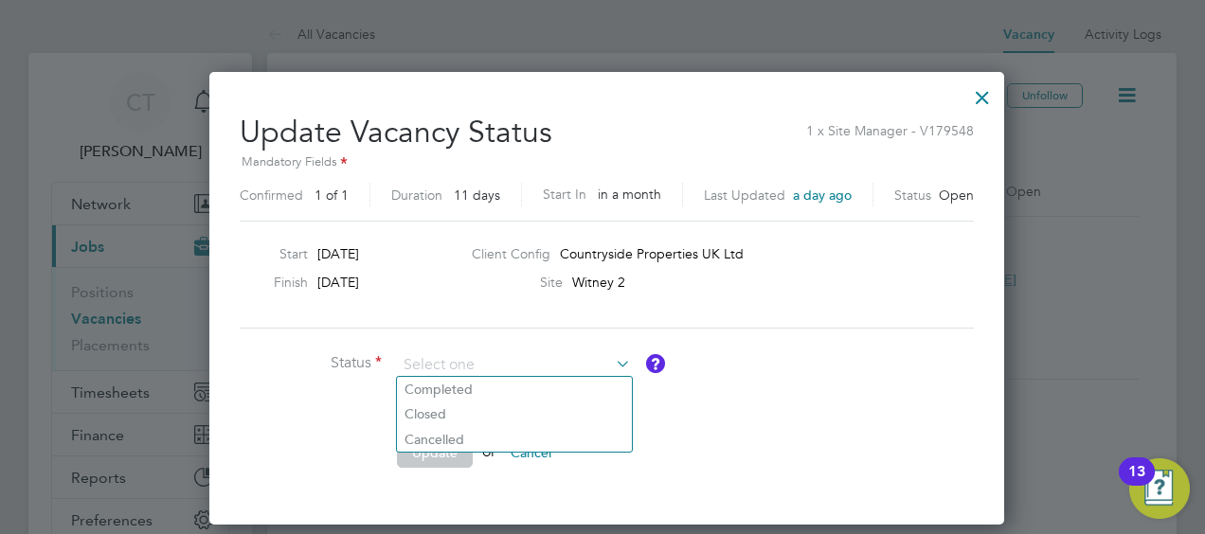
click at [965, 107] on div at bounding box center [982, 93] width 34 height 34
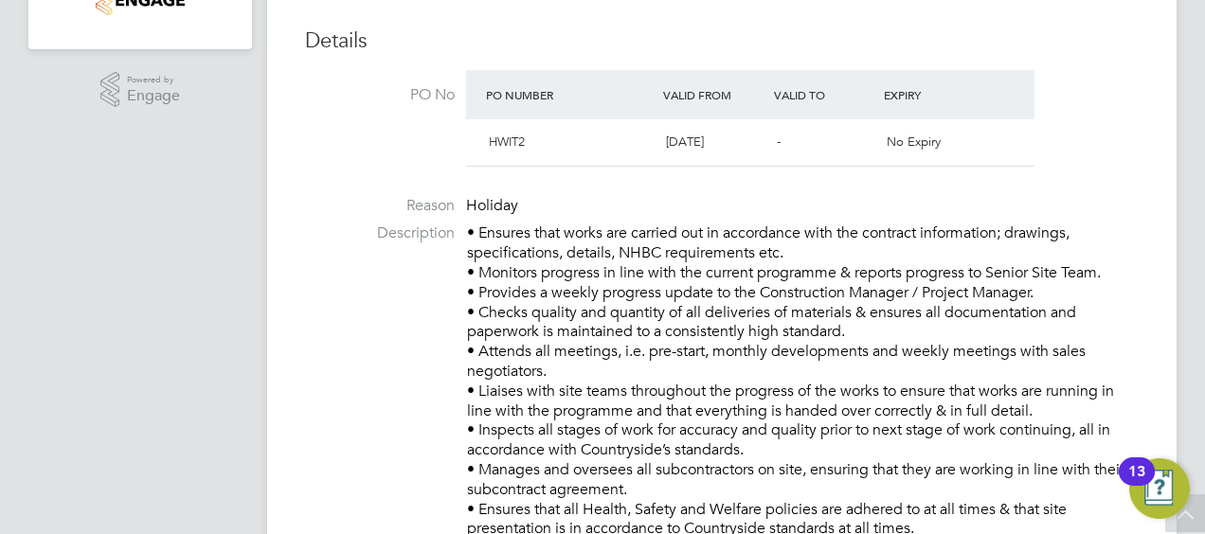
scroll to position [0, 0]
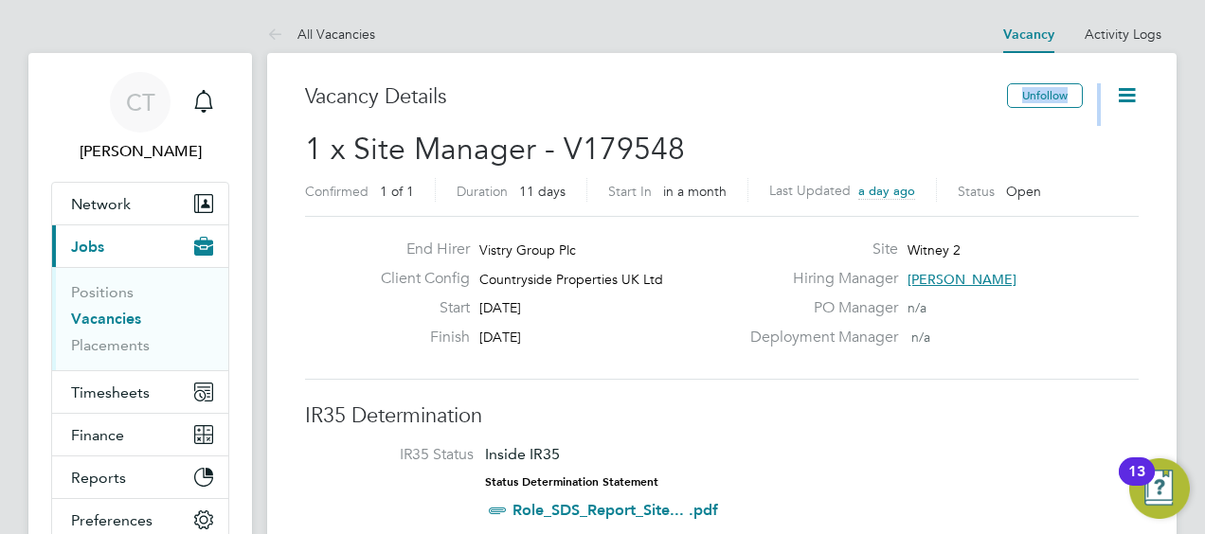
drag, startPoint x: 312, startPoint y: 150, endPoint x: 692, endPoint y: 129, distance: 380.5
click at [692, 130] on h2 "1 x Site Manager - V179548 Confirmed 1 of 1 Duration 11 days Start In in a mont…" at bounding box center [722, 170] width 834 height 80
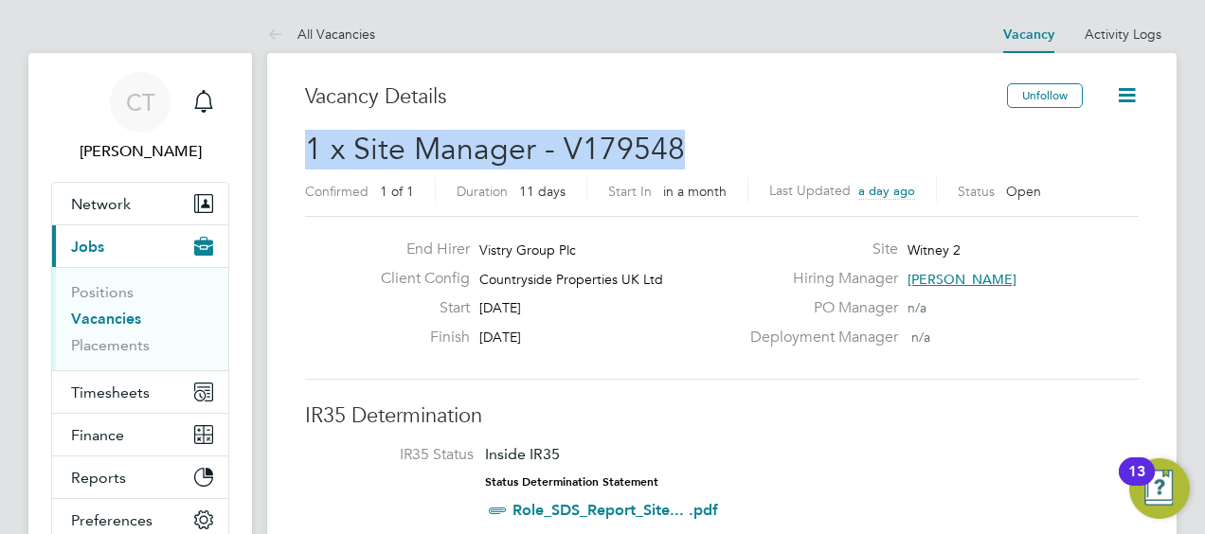
drag, startPoint x: 692, startPoint y: 129, endPoint x: 692, endPoint y: 140, distance: 11.4
click at [692, 140] on h2 "1 x Site Manager - V179548 Confirmed 1 of 1 Duration 11 days Start In in a mont…" at bounding box center [722, 170] width 834 height 80
click at [349, 184] on label "Confirmed" at bounding box center [336, 191] width 63 height 17
click at [343, 144] on span "1 x Site Manager - V179548" at bounding box center [495, 149] width 380 height 37
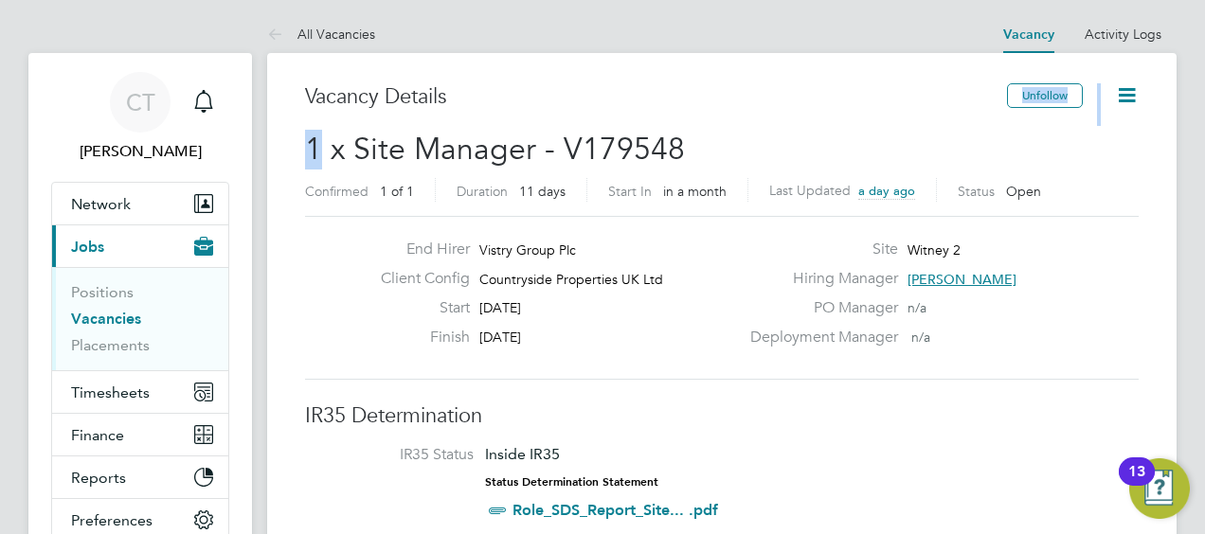
drag, startPoint x: 320, startPoint y: 142, endPoint x: 754, endPoint y: 114, distance: 434.9
drag, startPoint x: 754, startPoint y: 114, endPoint x: 692, endPoint y: 174, distance: 87.1
click at [692, 174] on h2 "1 x Site Manager - V179548 Confirmed 1 of 1 Duration 11 days Start In in a mont…" at bounding box center [722, 170] width 834 height 80
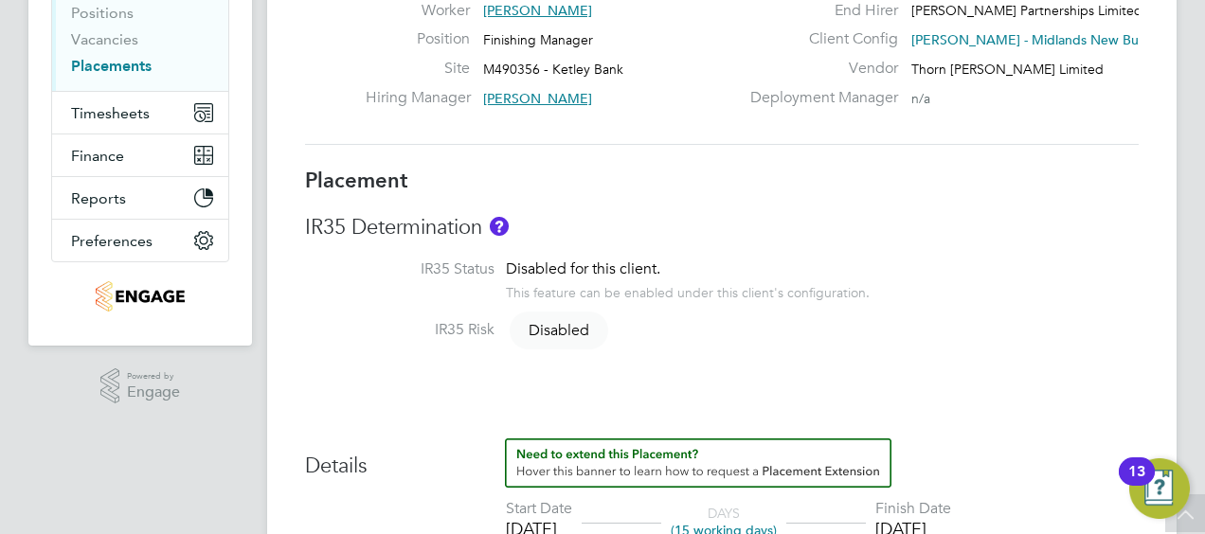
scroll to position [275, 0]
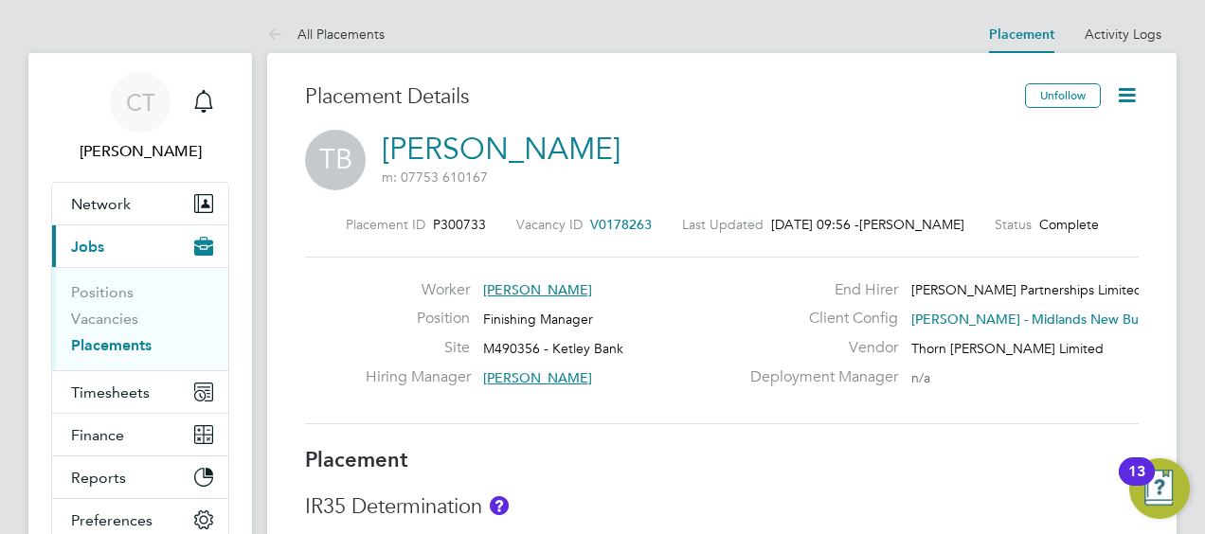
click at [1139, 83] on icon at bounding box center [1127, 95] width 24 height 24
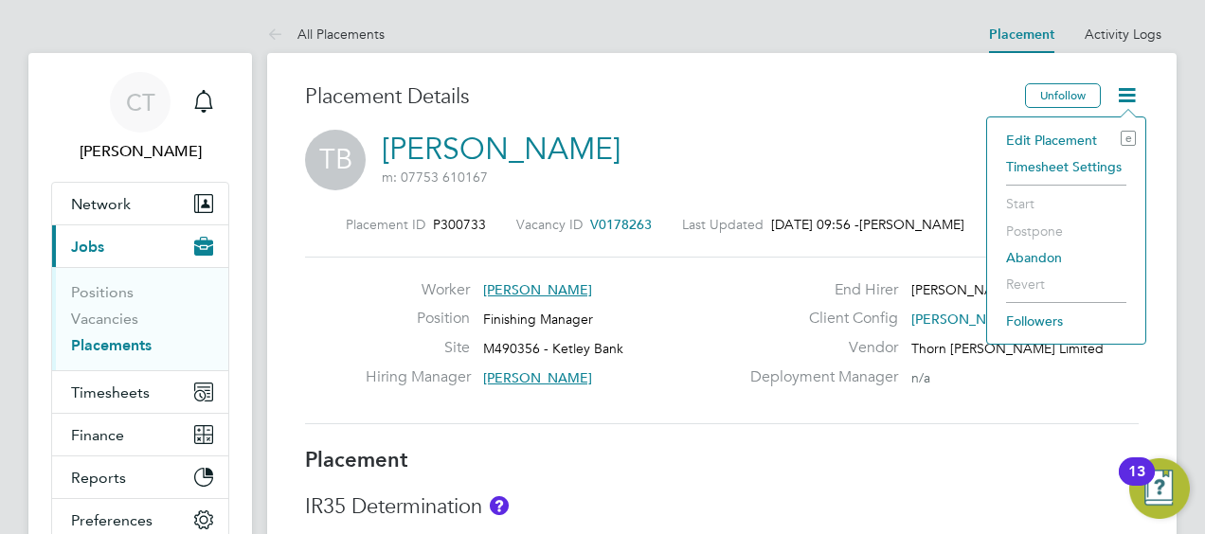
click at [1022, 172] on li "Timesheet Settings" at bounding box center [1066, 166] width 139 height 27
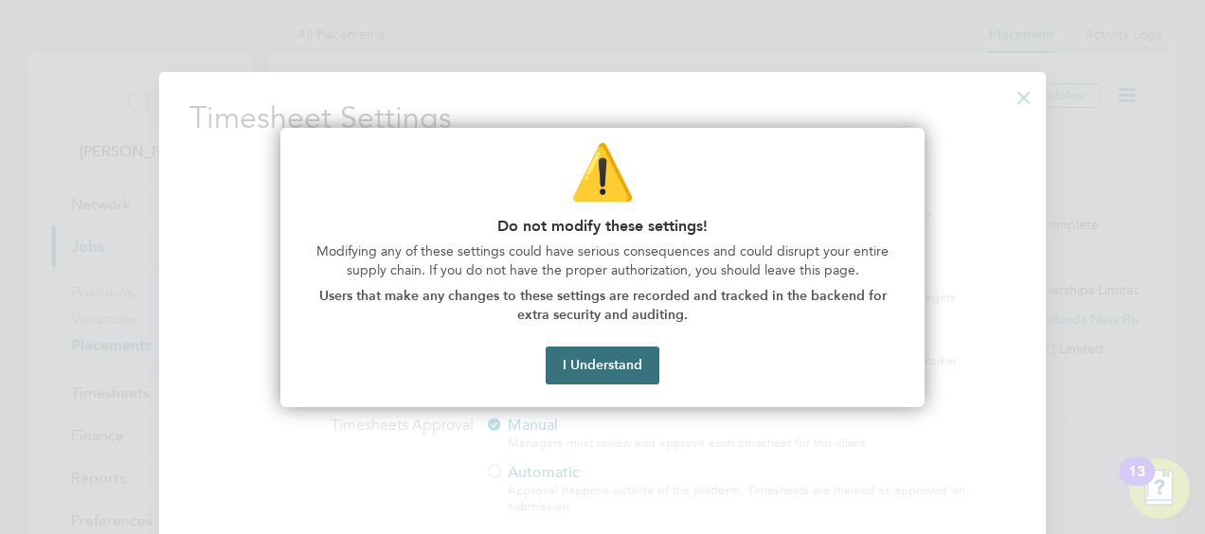
click at [595, 352] on button "I Understand" at bounding box center [603, 366] width 114 height 38
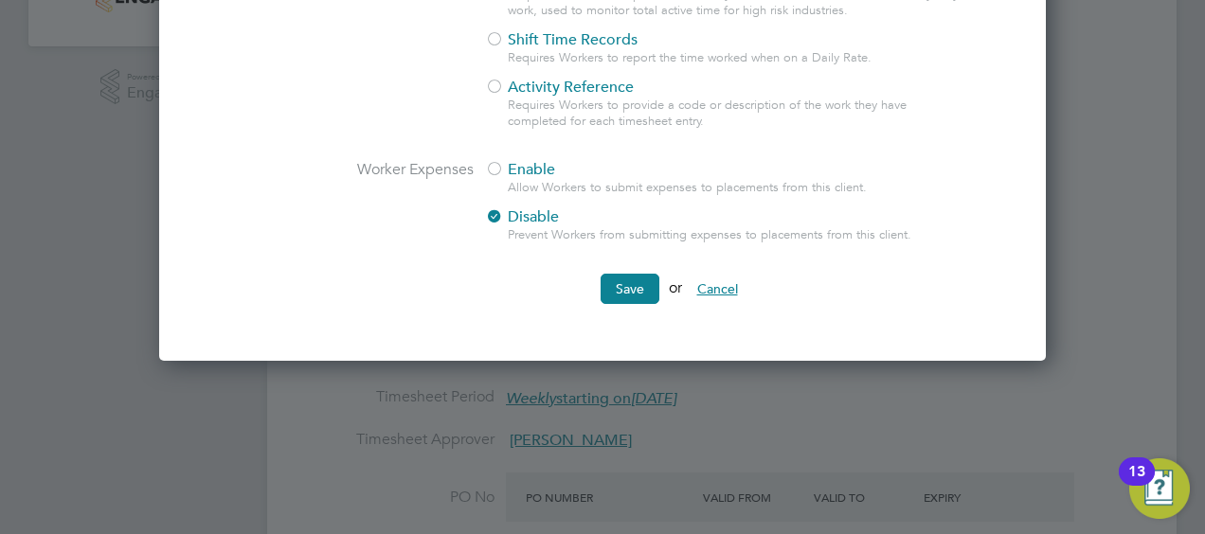
click at [720, 299] on button "Cancel" at bounding box center [717, 289] width 71 height 30
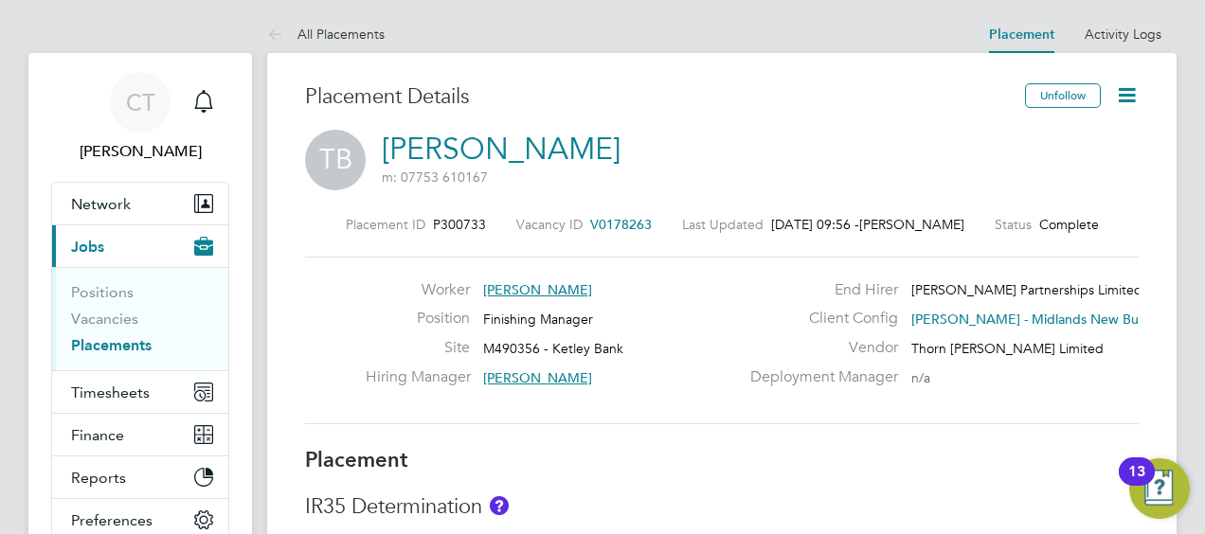
click at [1120, 100] on icon at bounding box center [1127, 95] width 24 height 24
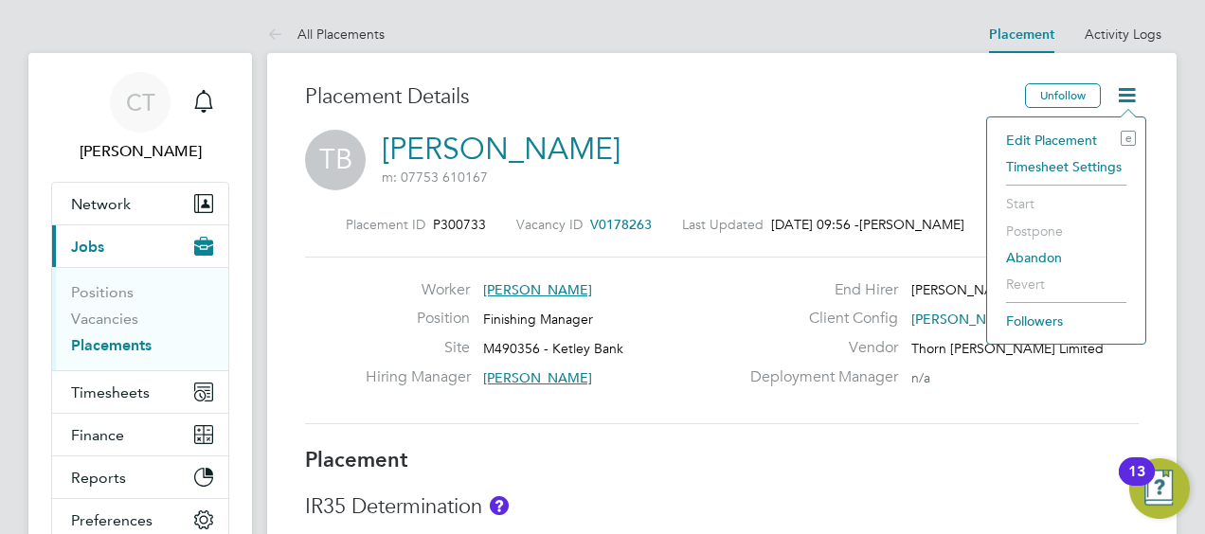
click at [1044, 141] on li "Edit Placement e" at bounding box center [1066, 140] width 139 height 27
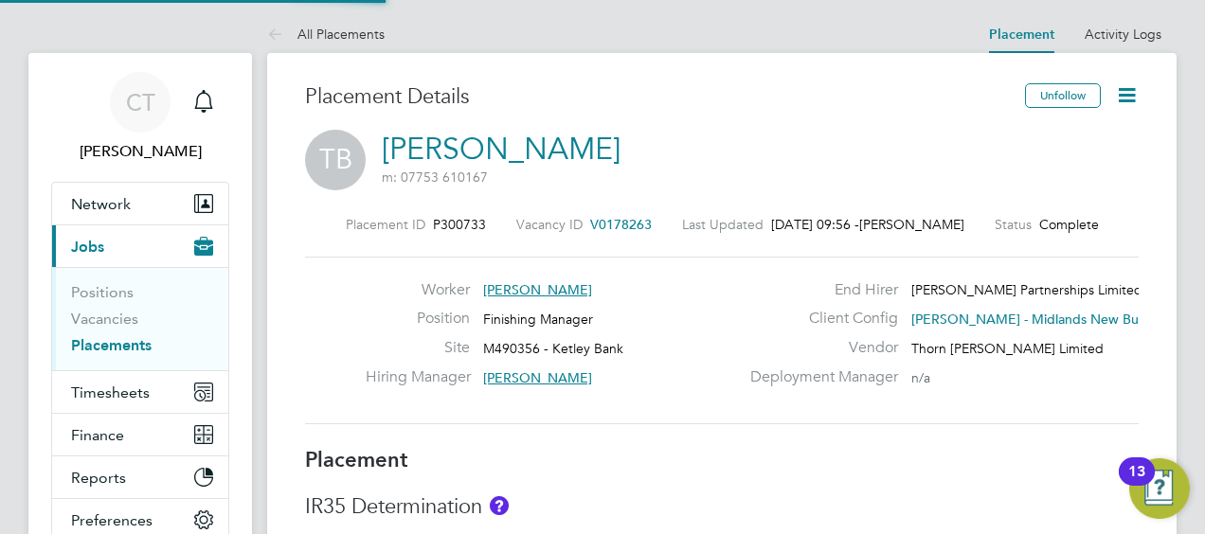
type input "Simon Penn"
type input "[DATE]"
type input "08:00"
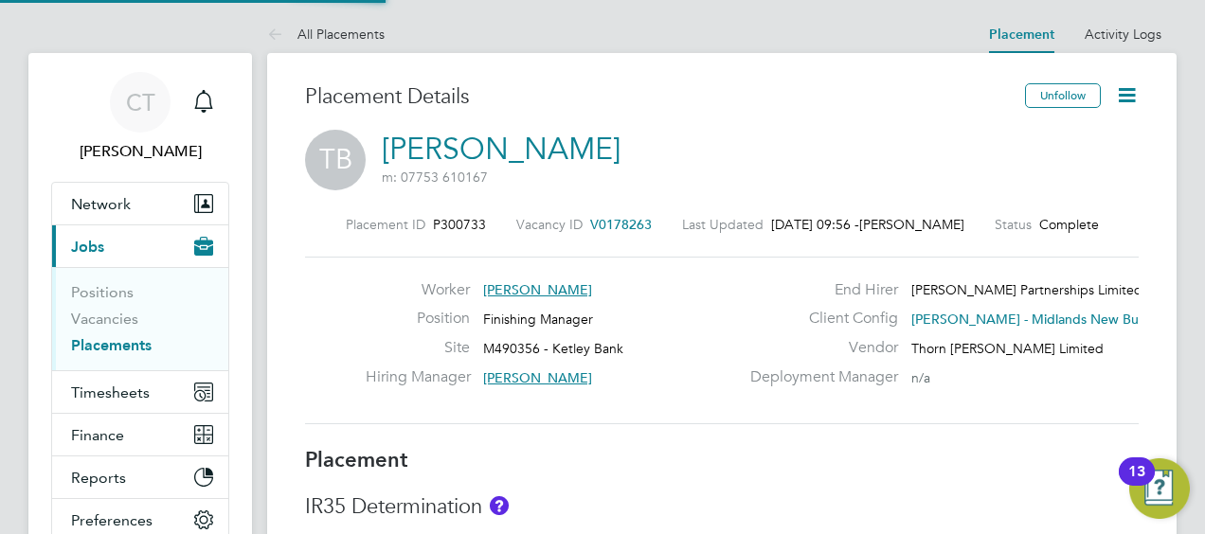
type input "17:00"
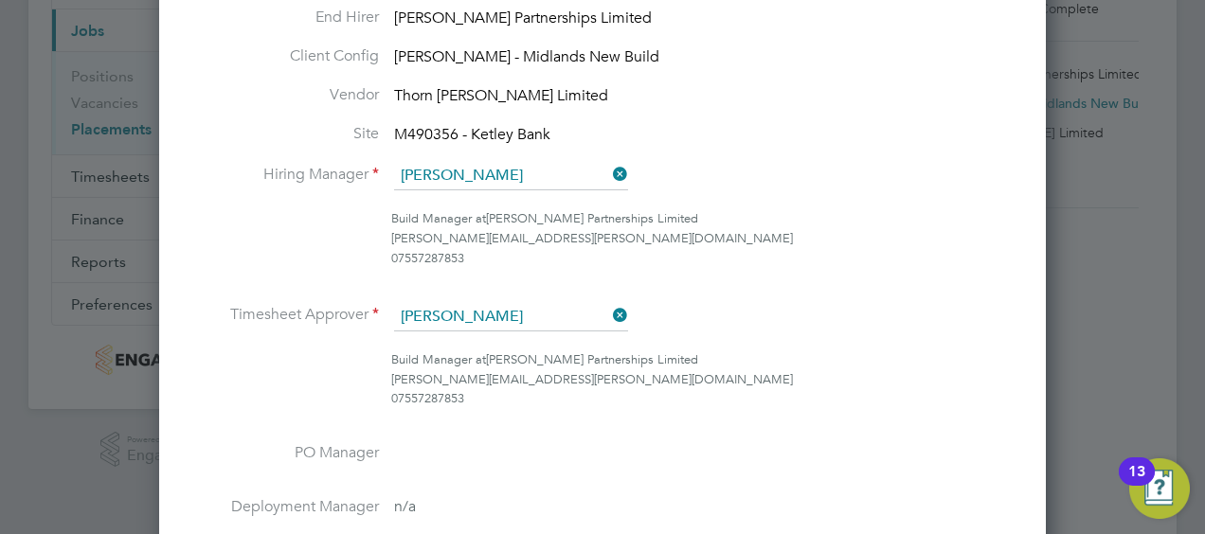
click at [451, 298] on ul "End Hirer Lovell Partnerships Limited Client Config Lovell - Midlands New Build…" at bounding box center [602, 368] width 826 height 721
click at [465, 305] on input at bounding box center [511, 317] width 234 height 28
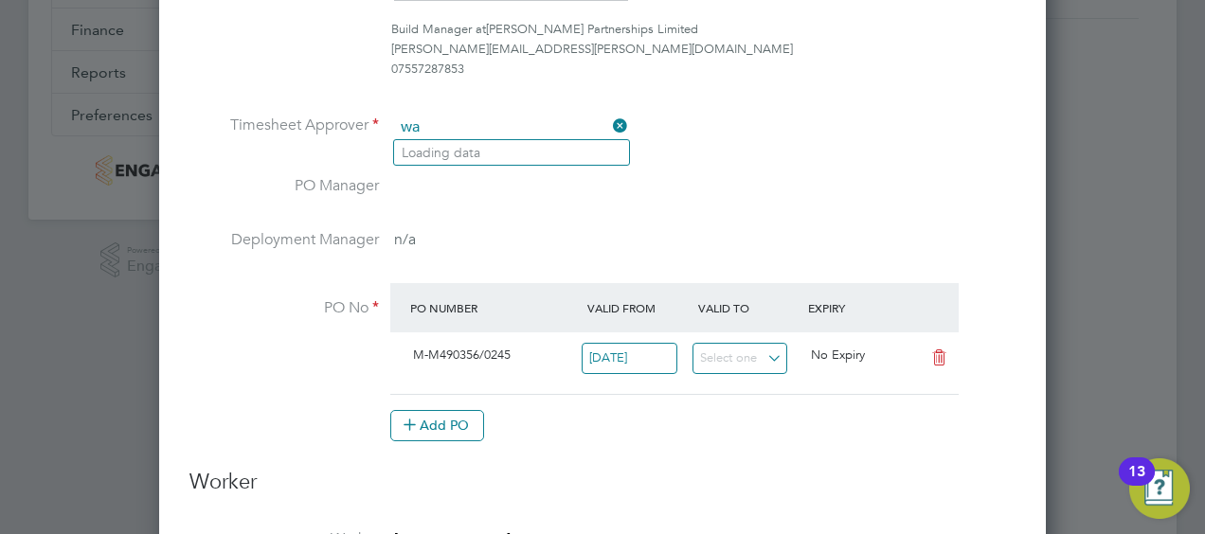
type input "w"
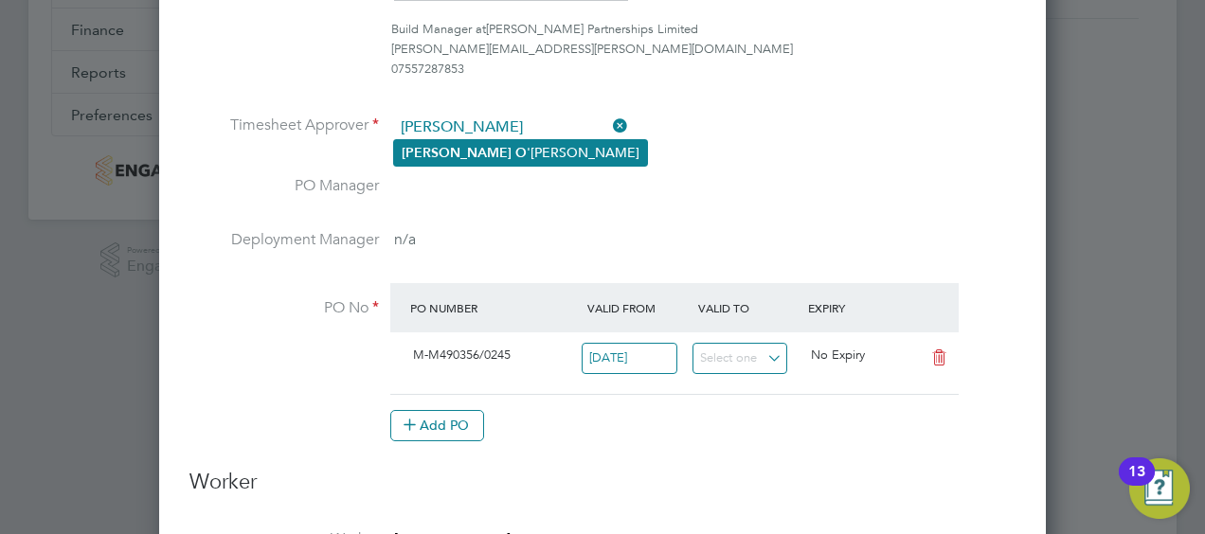
click at [470, 151] on li "Ryan O 'Connor" at bounding box center [520, 153] width 253 height 26
type input "Ryan O'Connor"
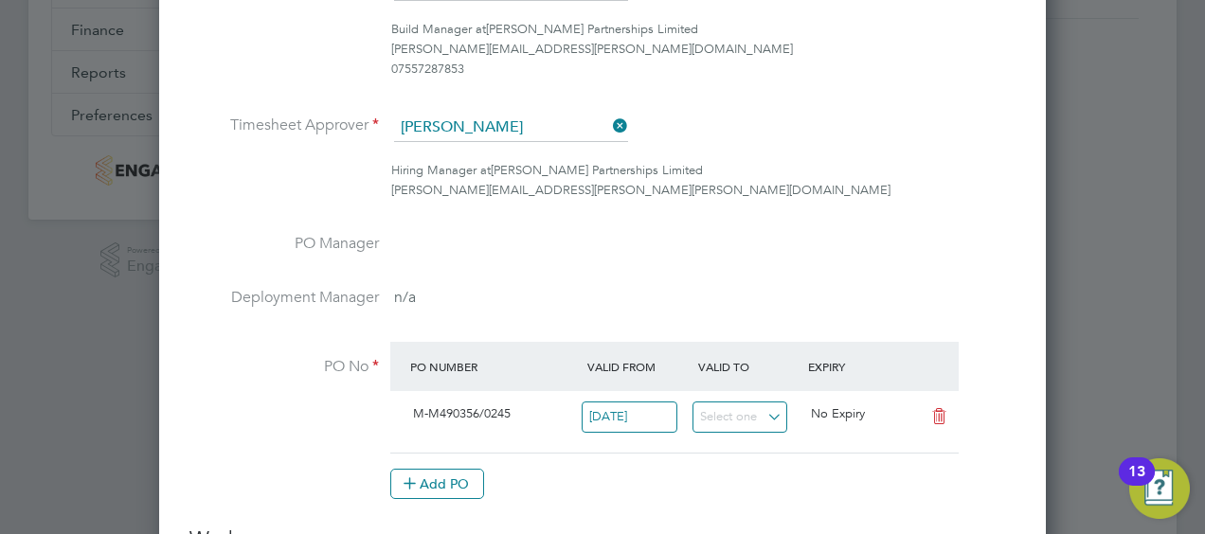
scroll to position [2109, 887]
click at [493, 127] on input "Ryan O'Connor" at bounding box center [511, 128] width 234 height 28
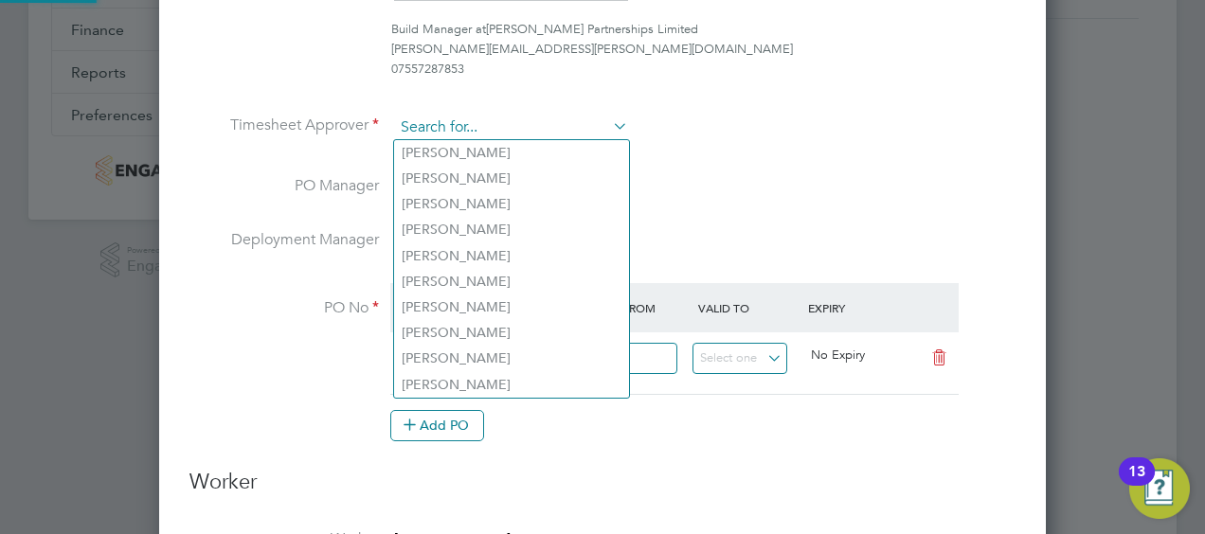
scroll to position [9, 9]
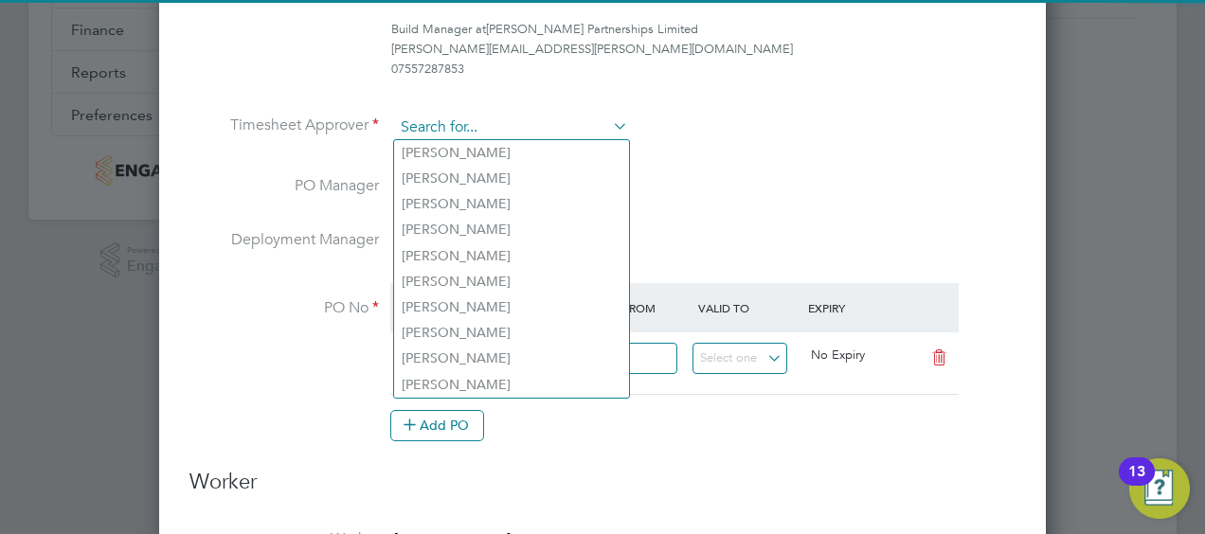
click at [466, 127] on input at bounding box center [511, 128] width 234 height 28
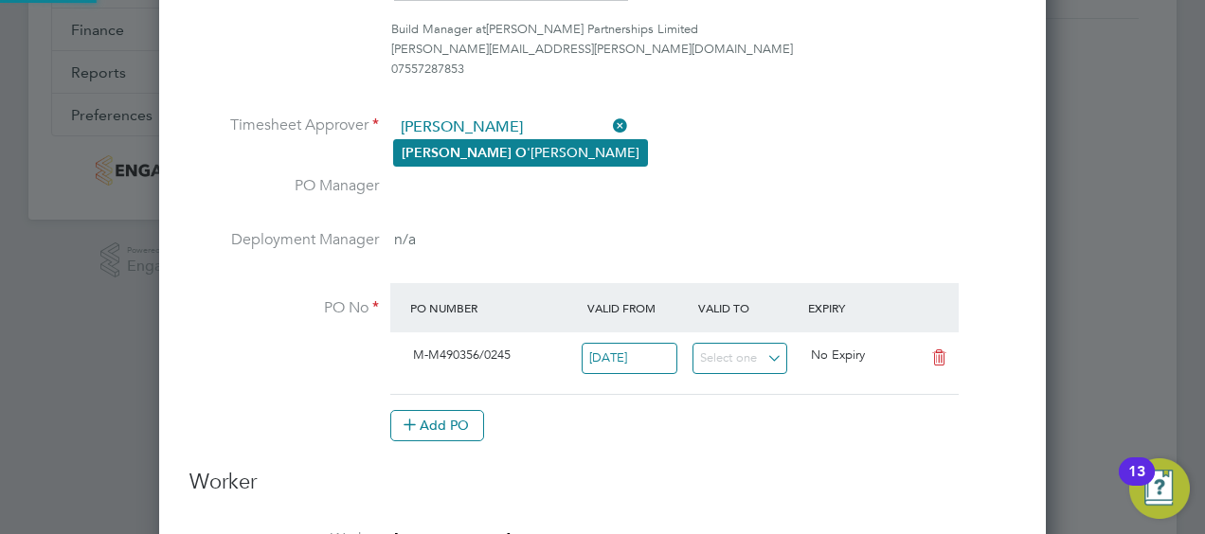
click at [502, 152] on li "Ryan O 'Connor" at bounding box center [520, 153] width 253 height 26
type input "Ryan O'Connor"
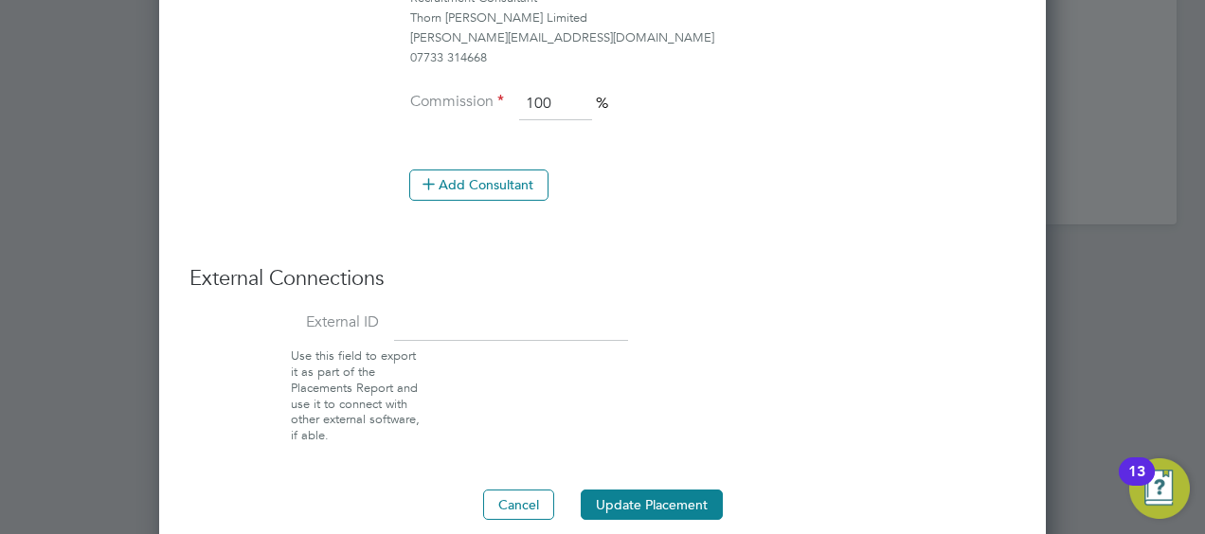
scroll to position [1646, 0]
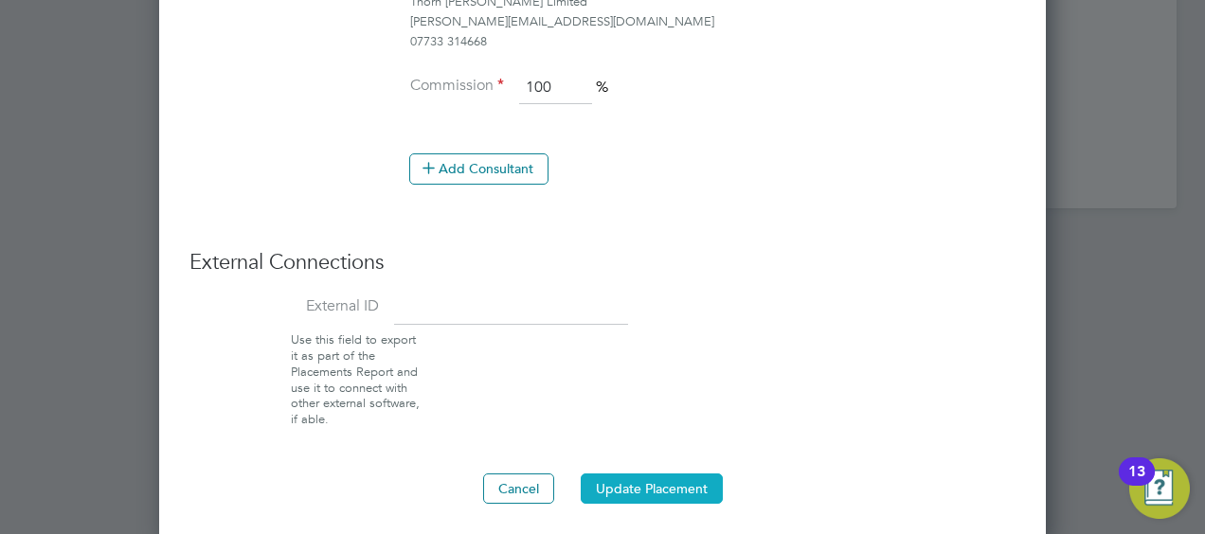
click at [669, 481] on button "Update Placement" at bounding box center [652, 489] width 142 height 30
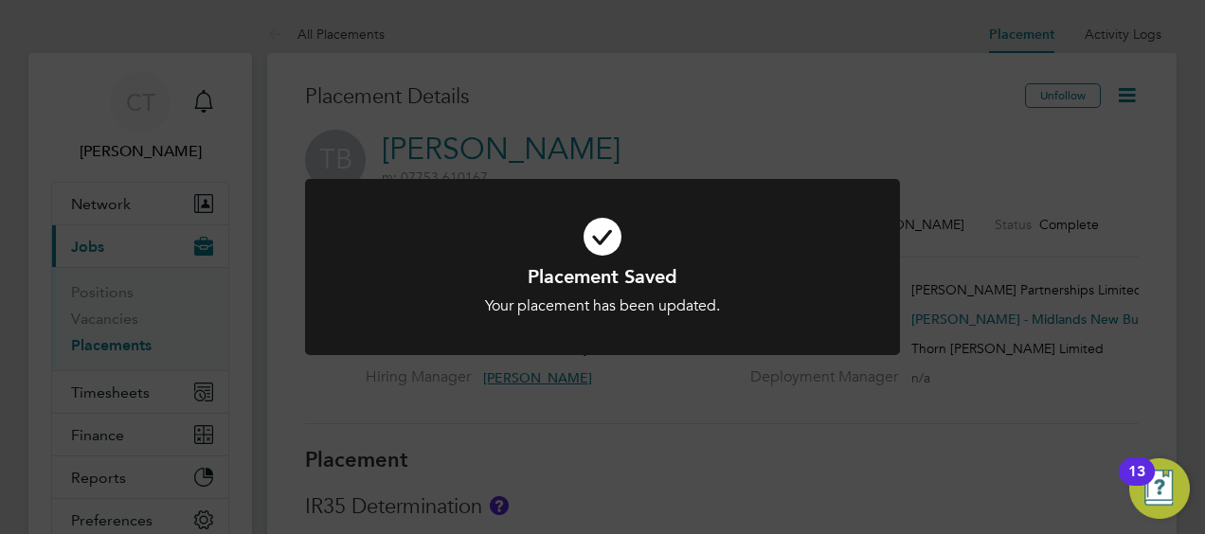
scroll to position [18, 292]
click at [728, 246] on icon at bounding box center [602, 237] width 493 height 74
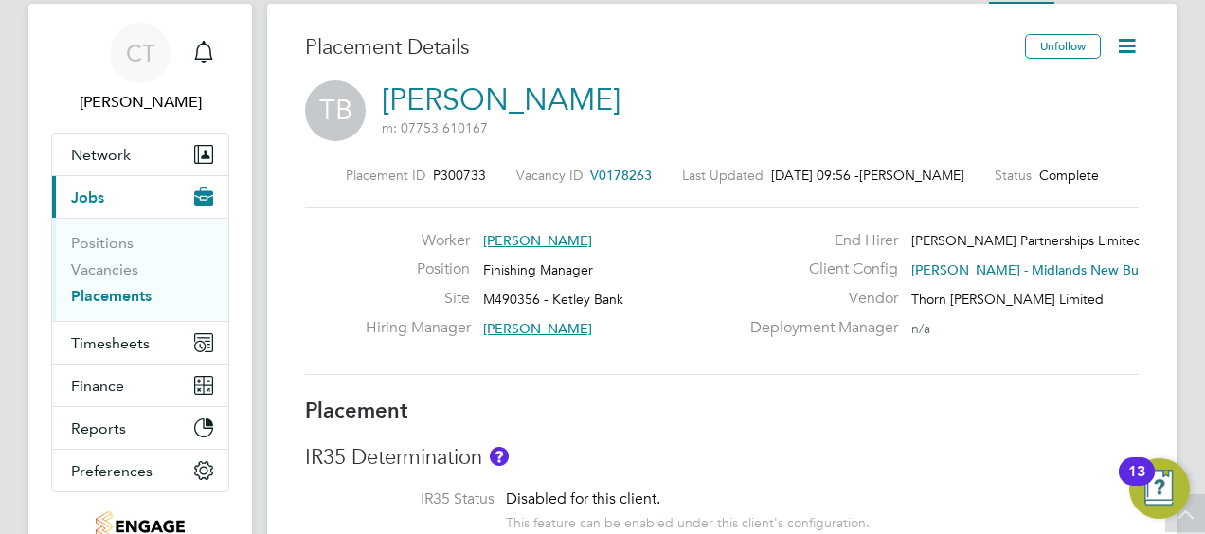
scroll to position [0, 0]
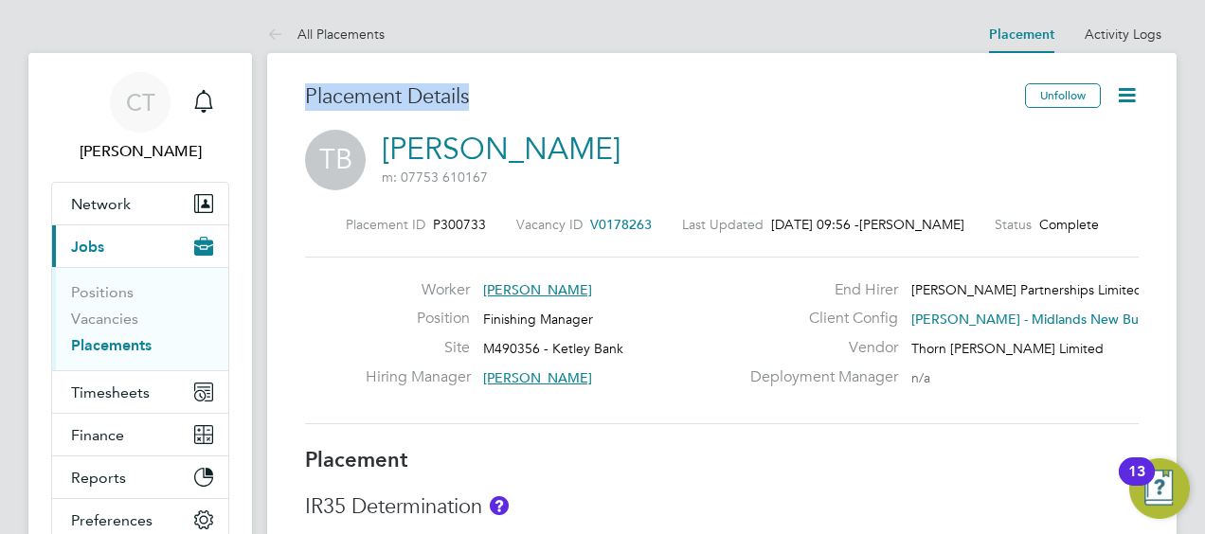
drag, startPoint x: 307, startPoint y: 98, endPoint x: 591, endPoint y: 104, distance: 284.3
click at [591, 104] on h3 "Placement Details" at bounding box center [658, 96] width 706 height 27
click at [591, 105] on h3 "Placement Details" at bounding box center [658, 96] width 706 height 27
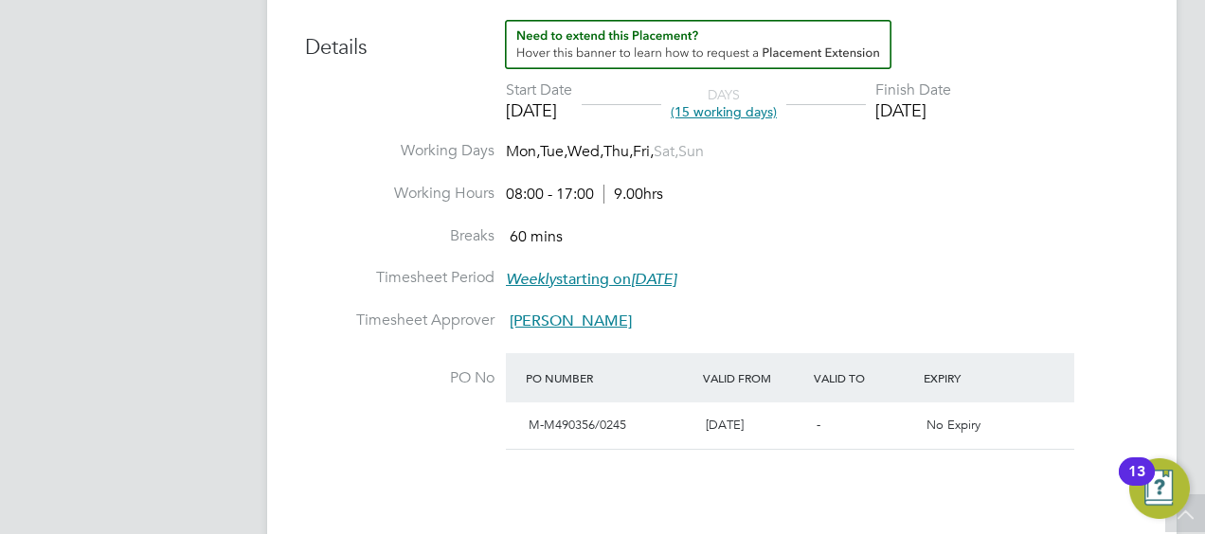
scroll to position [699, 0]
drag, startPoint x: 344, startPoint y: 308, endPoint x: 478, endPoint y: 333, distance: 135.8
click at [478, 333] on ul "Start Date 11 Aug 2025 DAYS (15 working days) Finish Date 29 Aug 2025 Working D…" at bounding box center [722, 277] width 834 height 394
click at [388, 326] on label "Timesheet Approver" at bounding box center [399, 320] width 189 height 20
click at [362, 319] on label "Timesheet Approver" at bounding box center [399, 320] width 189 height 20
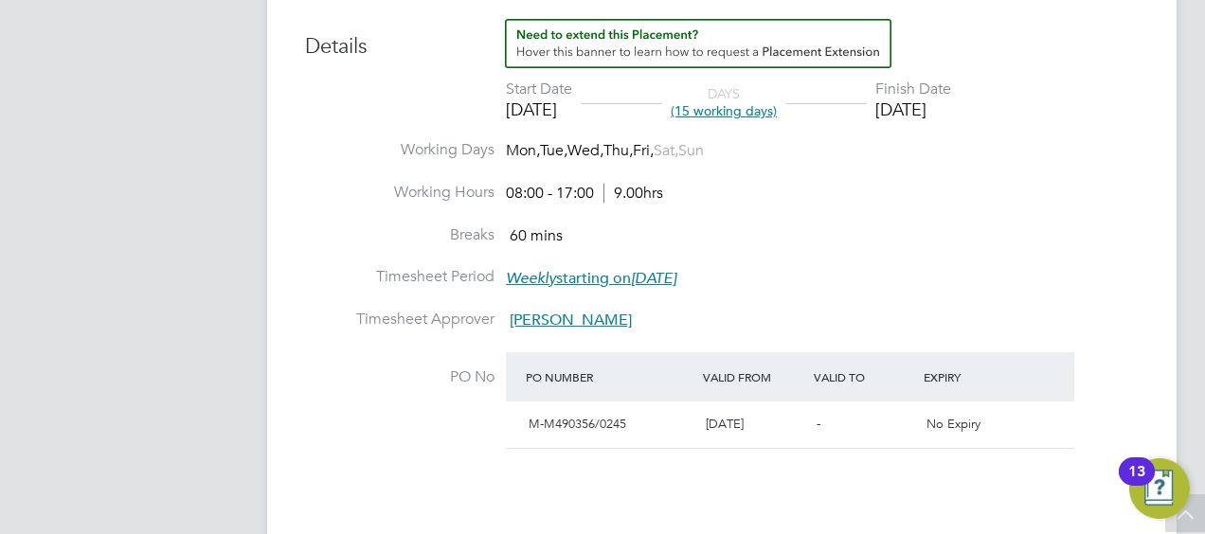
click at [416, 348] on li "Timesheet Approver Ryan O'Connor" at bounding box center [722, 331] width 834 height 43
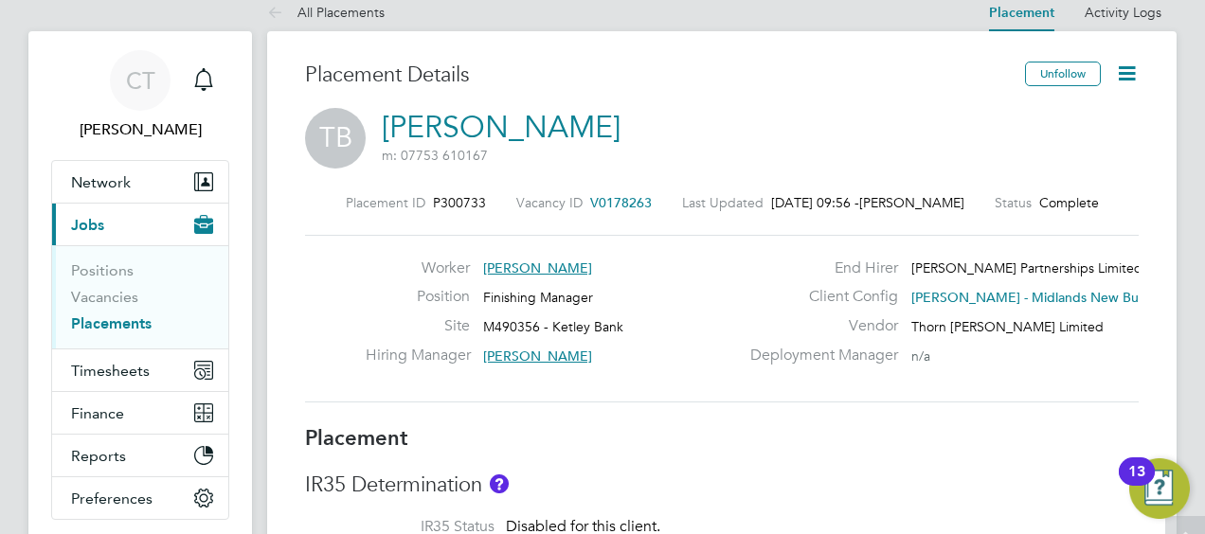
scroll to position [0, 0]
